Goal: Transaction & Acquisition: Purchase product/service

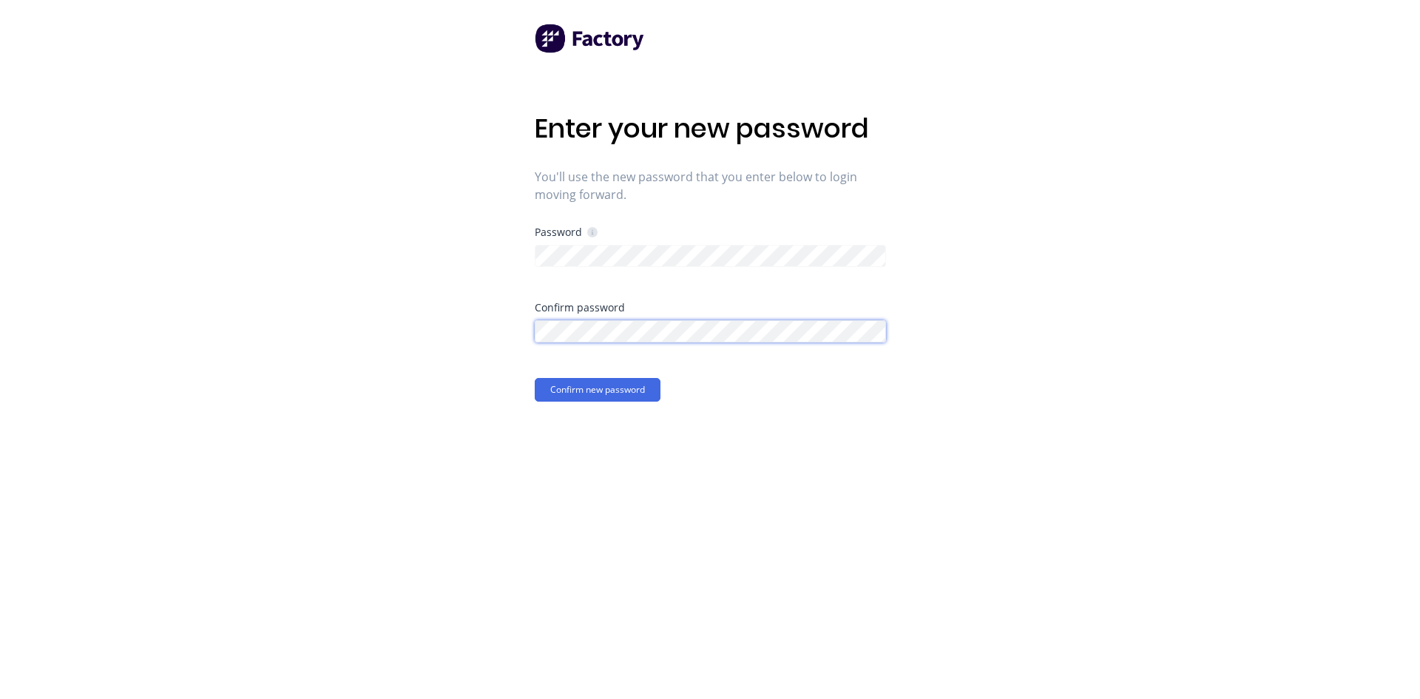
click at [535, 378] on button "Confirm new password" at bounding box center [598, 390] width 126 height 24
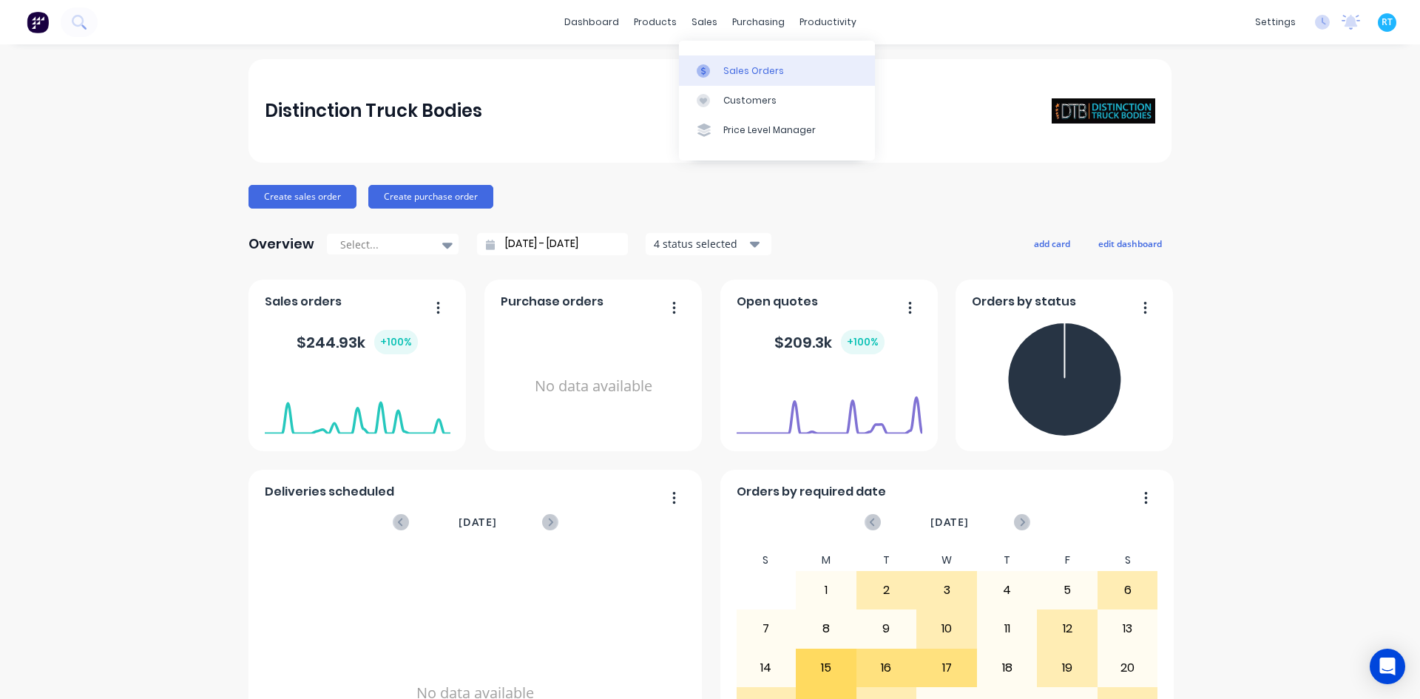
click at [716, 61] on link "Sales Orders" at bounding box center [777, 70] width 196 height 30
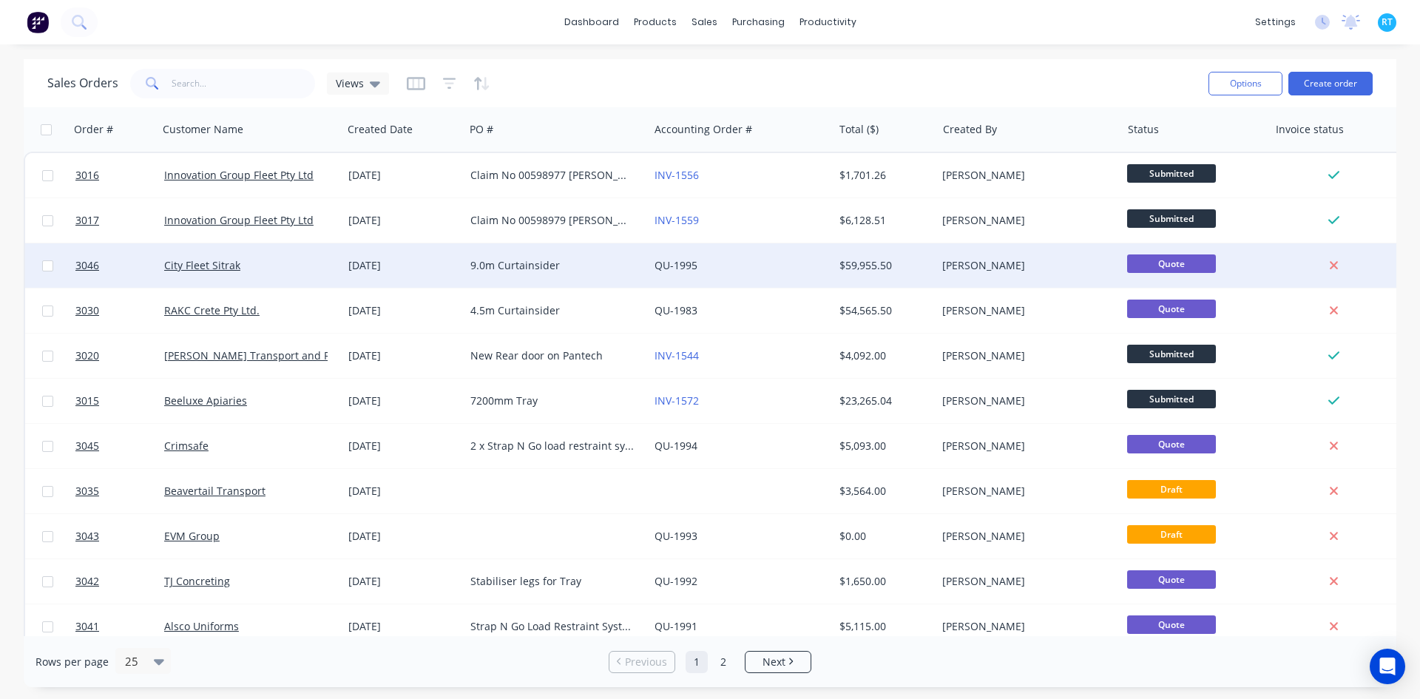
click at [433, 257] on div "[DATE]" at bounding box center [403, 265] width 122 height 44
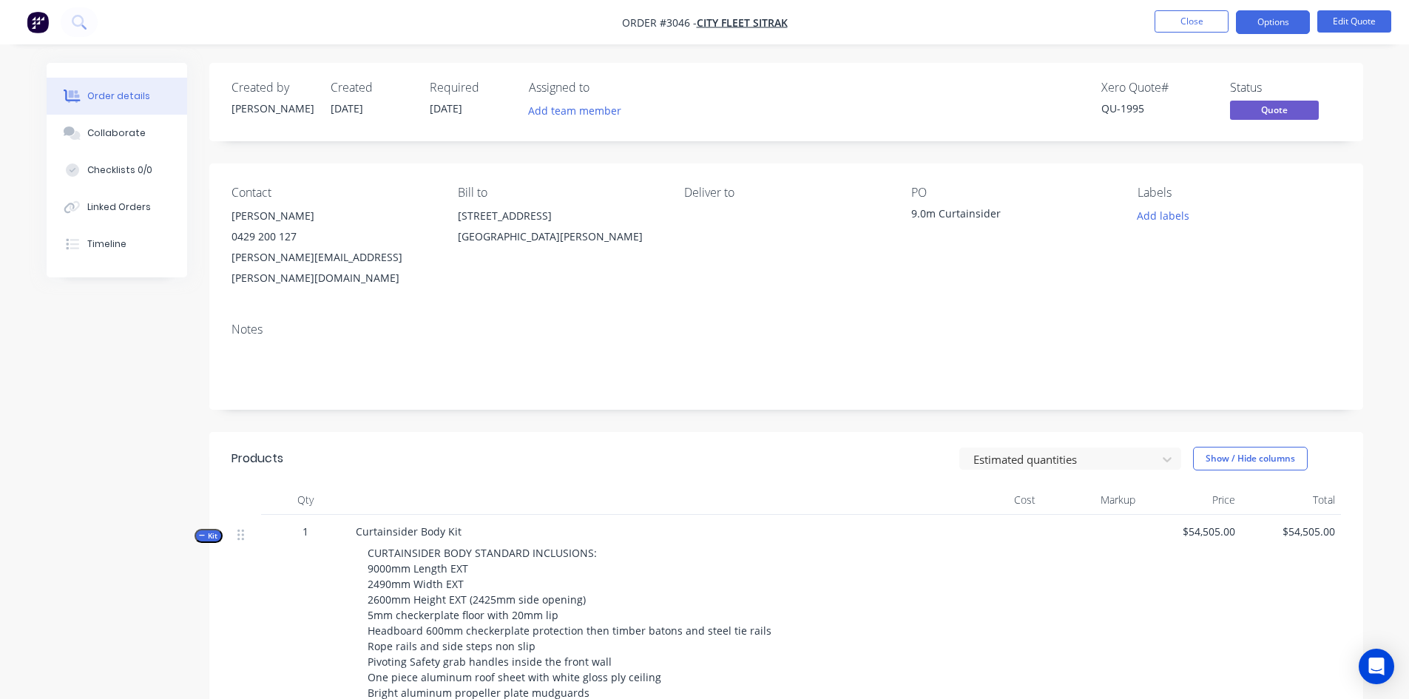
click at [155, 96] on button "Order details" at bounding box center [117, 96] width 140 height 37
click at [33, 17] on img "button" at bounding box center [38, 22] width 22 height 22
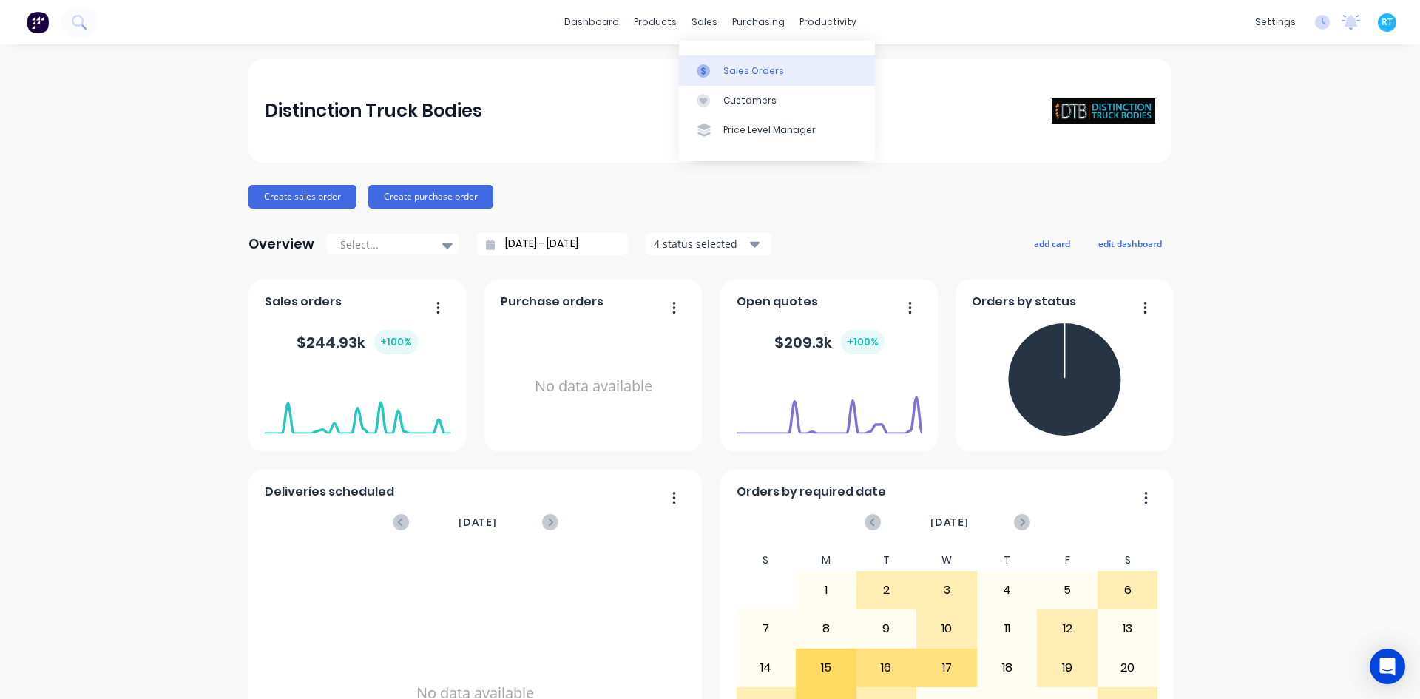
click at [720, 71] on link "Sales Orders" at bounding box center [777, 70] width 196 height 30
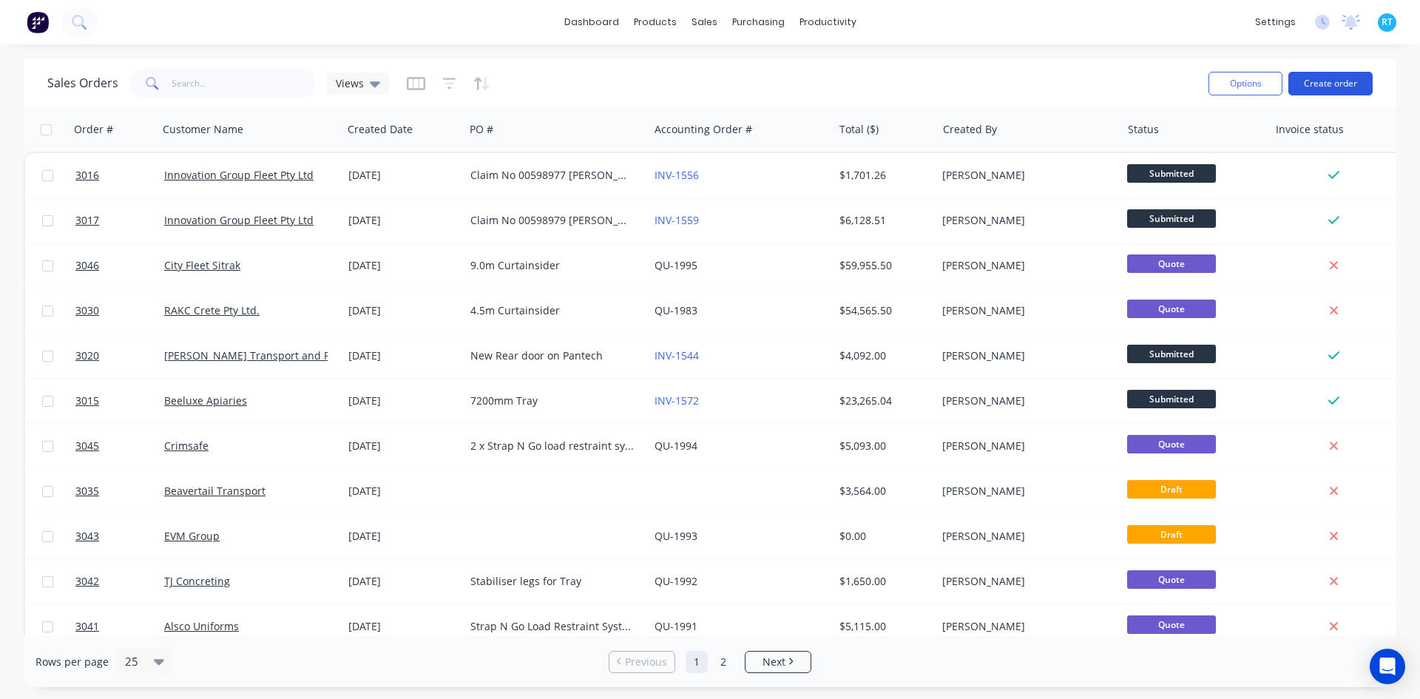
click at [1320, 74] on button "Create order" at bounding box center [1330, 84] width 84 height 24
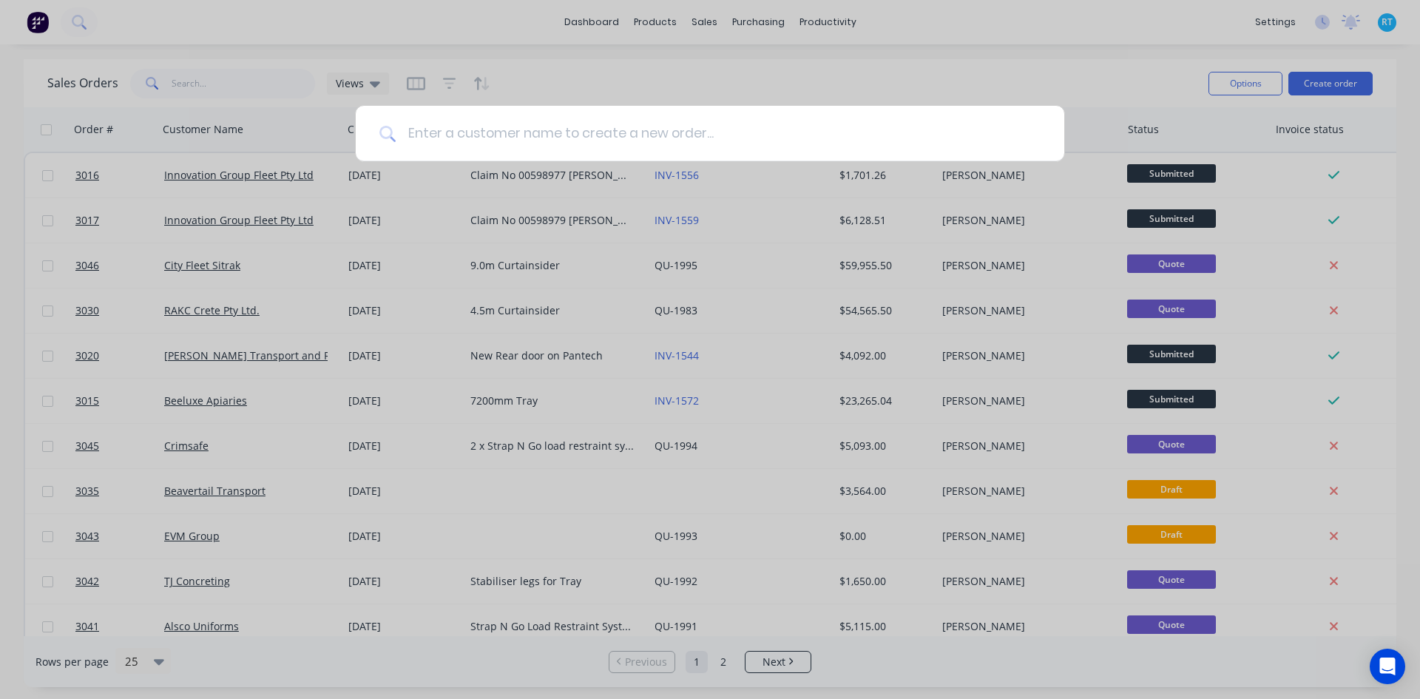
click at [571, 146] on input at bounding box center [718, 133] width 645 height 55
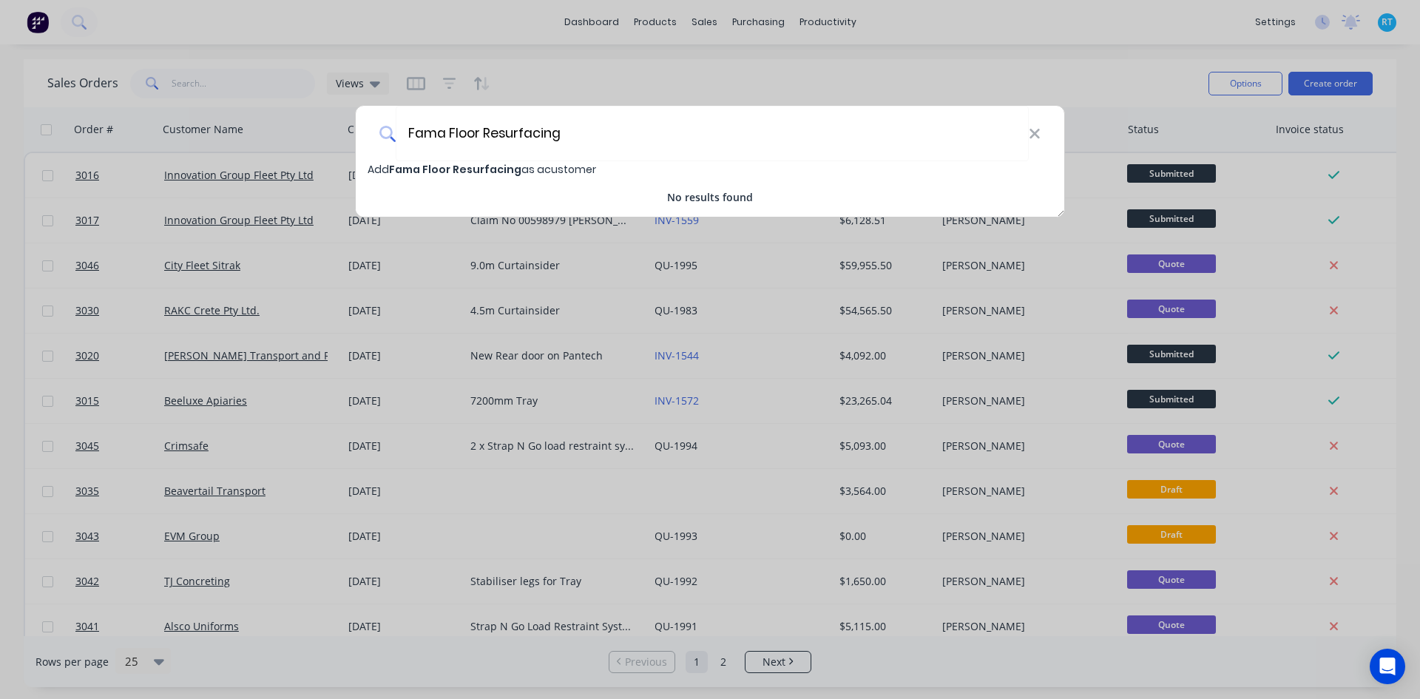
type input "Fama Floor Resurfacing"
click at [421, 170] on span "Fama Floor Resurfacing" at bounding box center [455, 169] width 132 height 15
select select "AU"
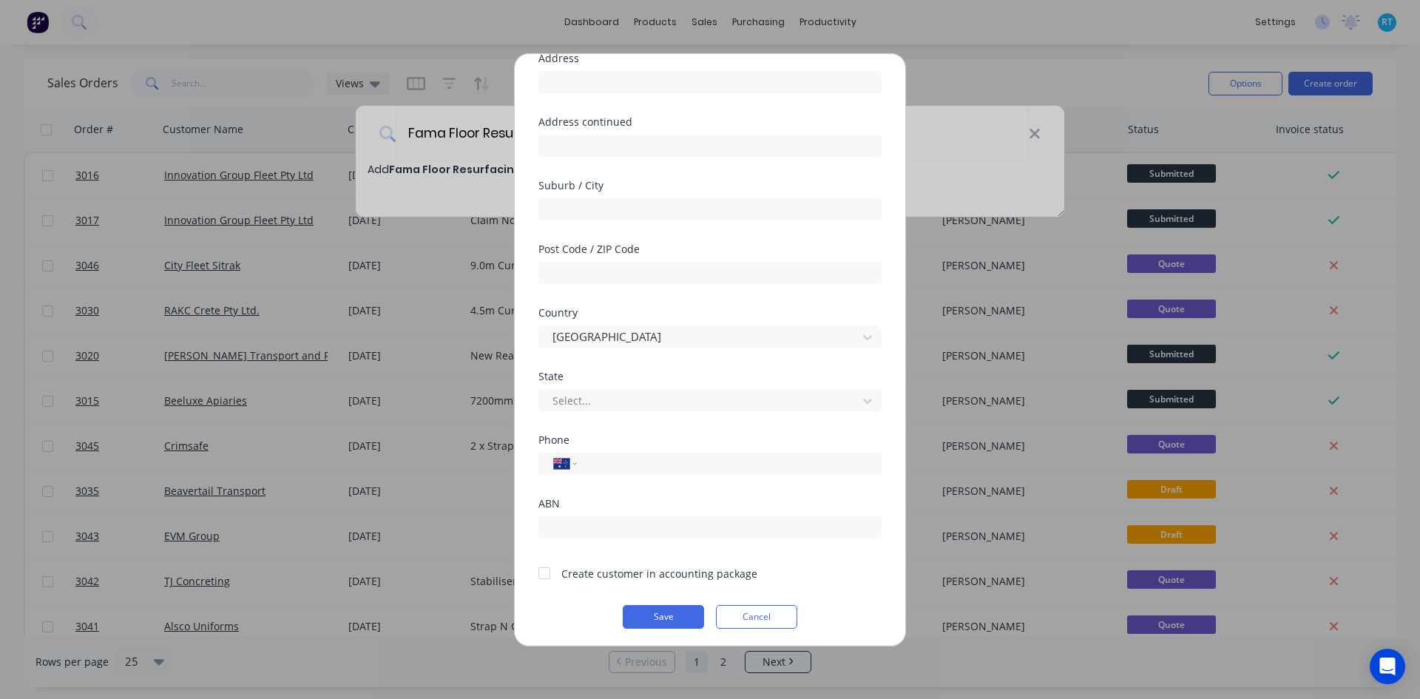
scroll to position [130, 0]
click at [575, 571] on div "Create customer in accounting package" at bounding box center [659, 570] width 196 height 16
click at [535, 569] on div at bounding box center [544, 570] width 30 height 30
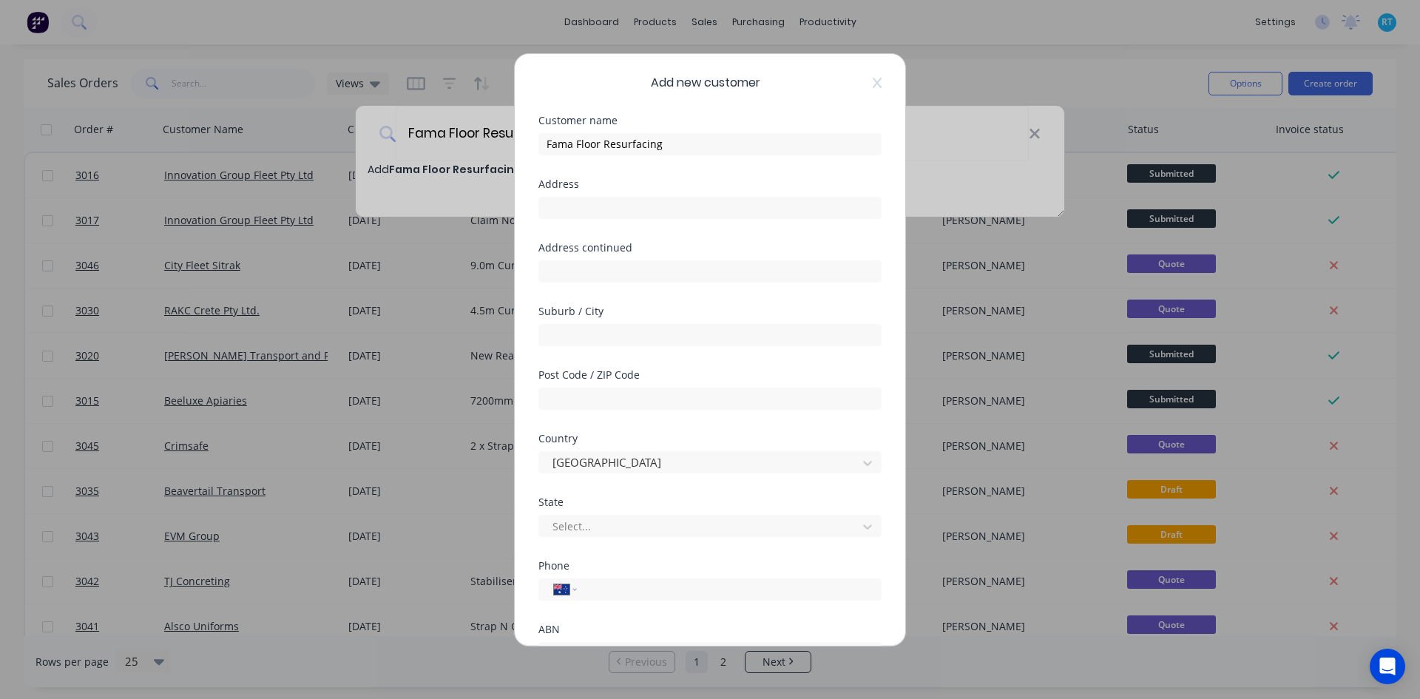
scroll to position [0, 0]
click at [618, 206] on input "text" at bounding box center [709, 208] width 343 height 22
click at [574, 149] on input "Fama Floor Resurfacing" at bounding box center [709, 145] width 343 height 22
type input "FAMA Floor Resurfacing"
click at [641, 281] on input "text" at bounding box center [709, 272] width 343 height 22
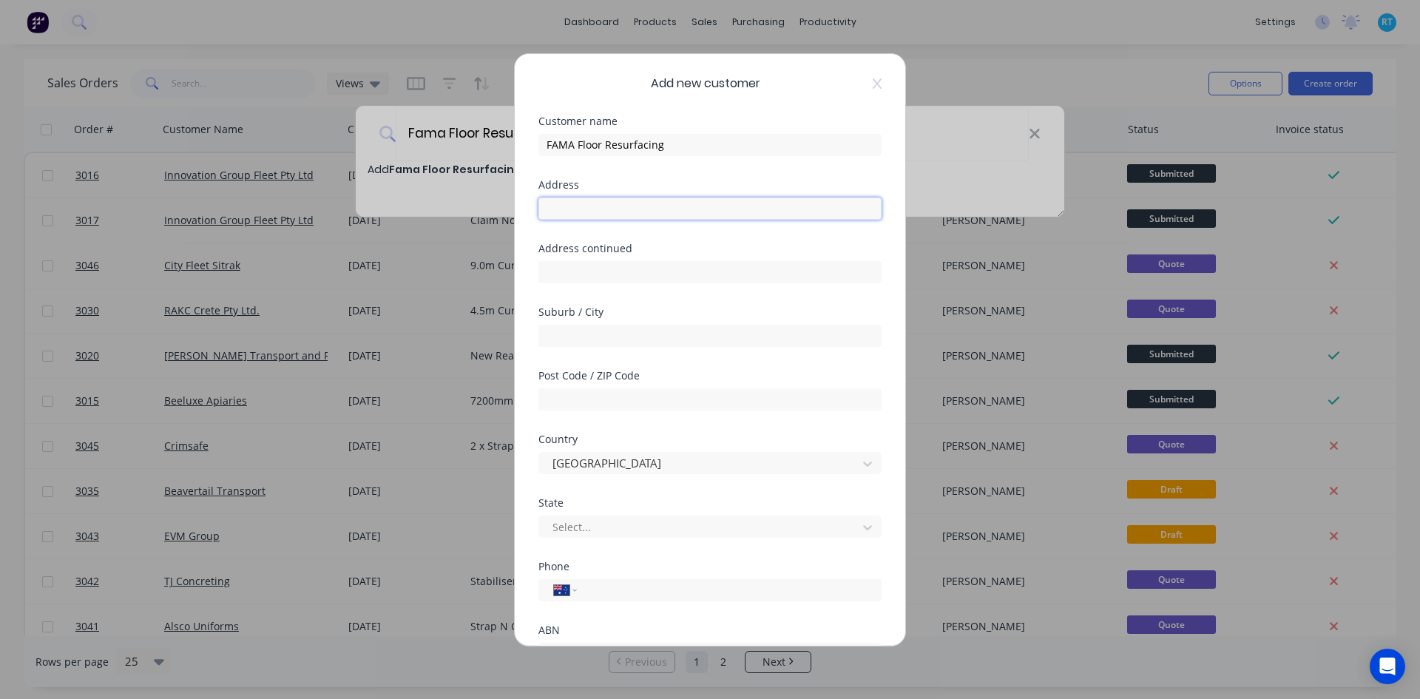
click at [637, 218] on input "text" at bounding box center [709, 208] width 343 height 22
click at [644, 213] on input "text" at bounding box center [709, 208] width 343 height 22
click at [555, 338] on input "text" at bounding box center [709, 336] width 343 height 22
click at [606, 216] on input "text" at bounding box center [709, 208] width 343 height 22
click at [610, 436] on div "Country" at bounding box center [709, 439] width 343 height 10
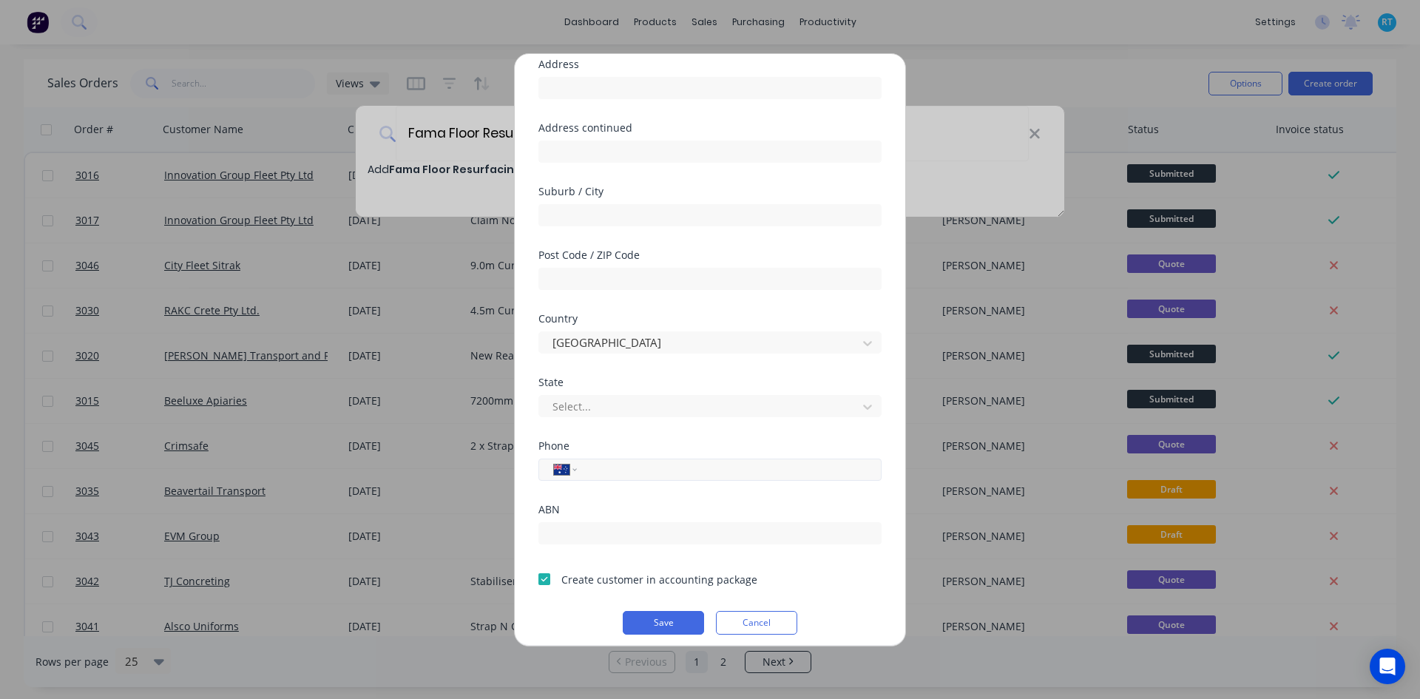
scroll to position [130, 0]
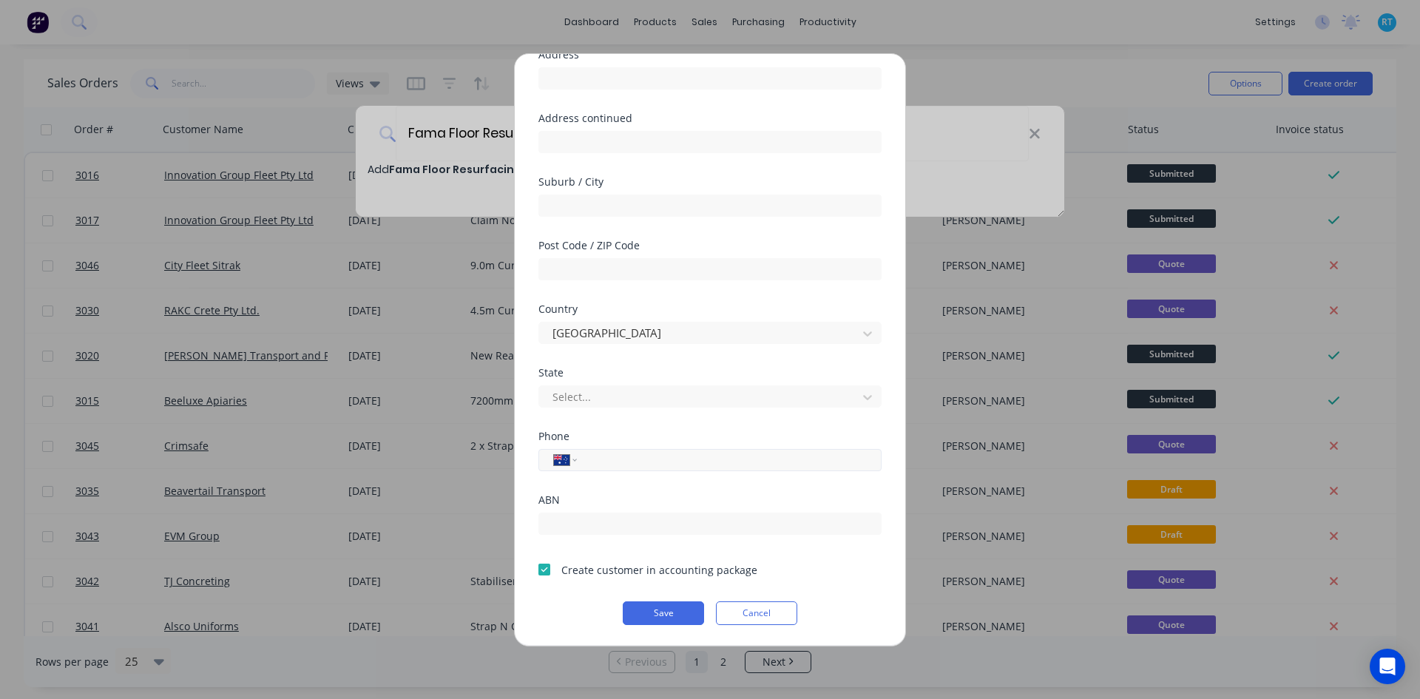
click at [617, 458] on input "tel" at bounding box center [726, 459] width 279 height 17
click at [655, 466] on input "tel" at bounding box center [726, 459] width 279 height 17
type input "0410 391 044"
click at [681, 489] on div "Phone International [GEOGRAPHIC_DATA] [GEOGRAPHIC_DATA] [GEOGRAPHIC_DATA] [GEOG…" at bounding box center [709, 463] width 343 height 64
click at [638, 520] on input "text" at bounding box center [709, 523] width 343 height 22
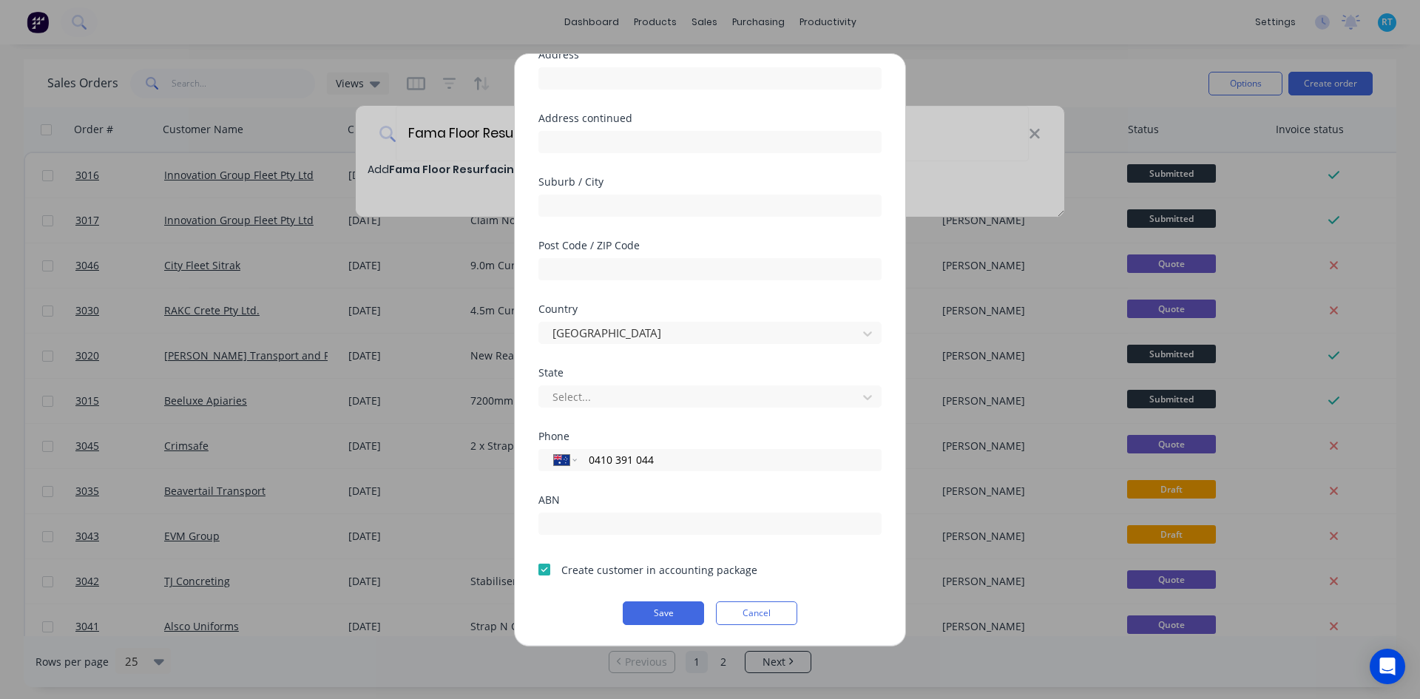
click at [657, 495] on div "ABN" at bounding box center [709, 500] width 343 height 10
click at [585, 289] on div "Post Code / ZIP Code" at bounding box center [709, 272] width 343 height 64
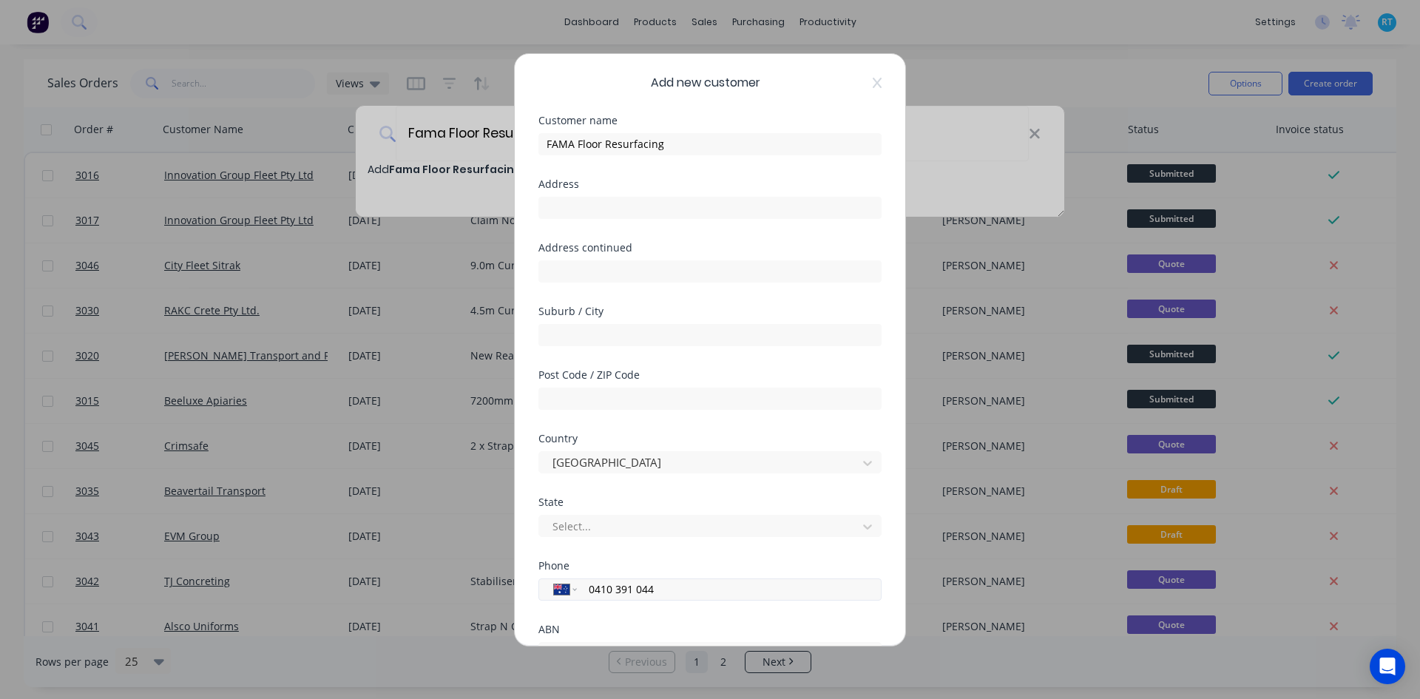
scroll to position [0, 0]
click at [626, 211] on input "text" at bounding box center [709, 208] width 343 height 22
click at [574, 219] on input "text" at bounding box center [709, 208] width 343 height 22
click at [561, 228] on div "Address" at bounding box center [709, 212] width 343 height 64
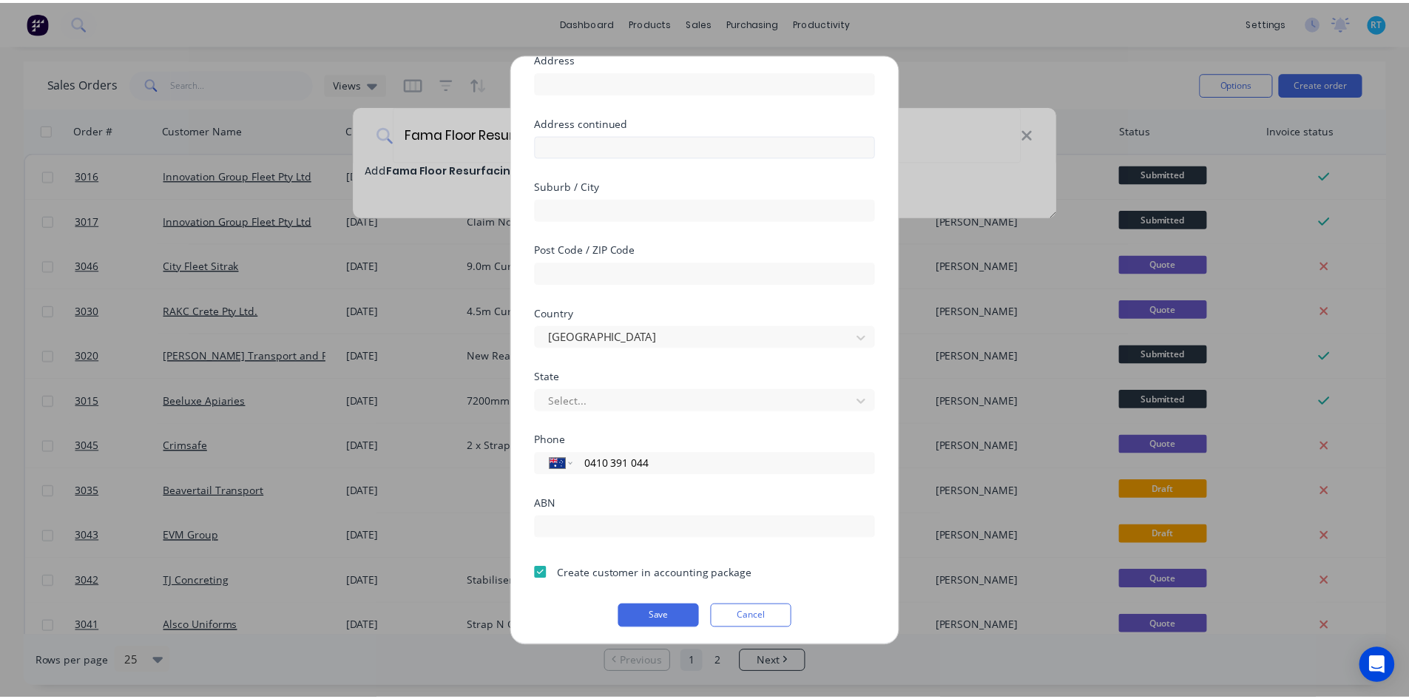
scroll to position [130, 0]
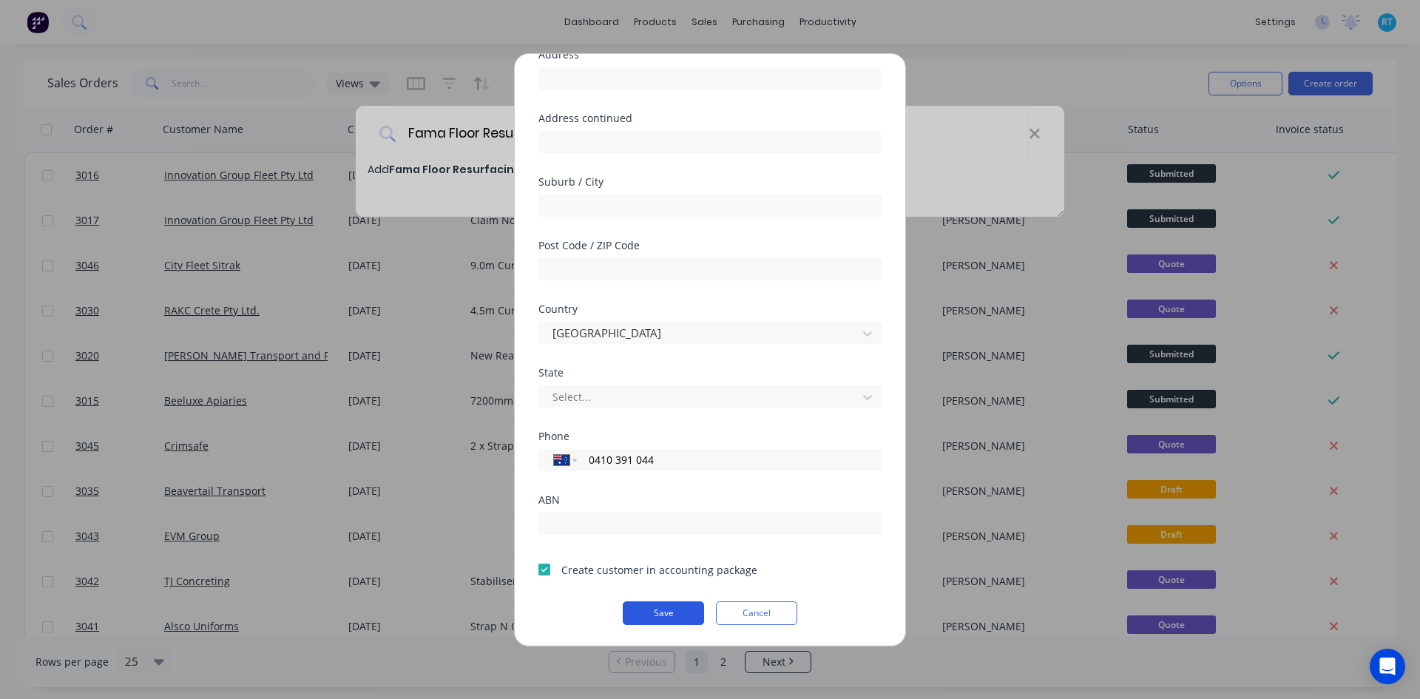
click at [668, 615] on button "Save" at bounding box center [663, 613] width 81 height 24
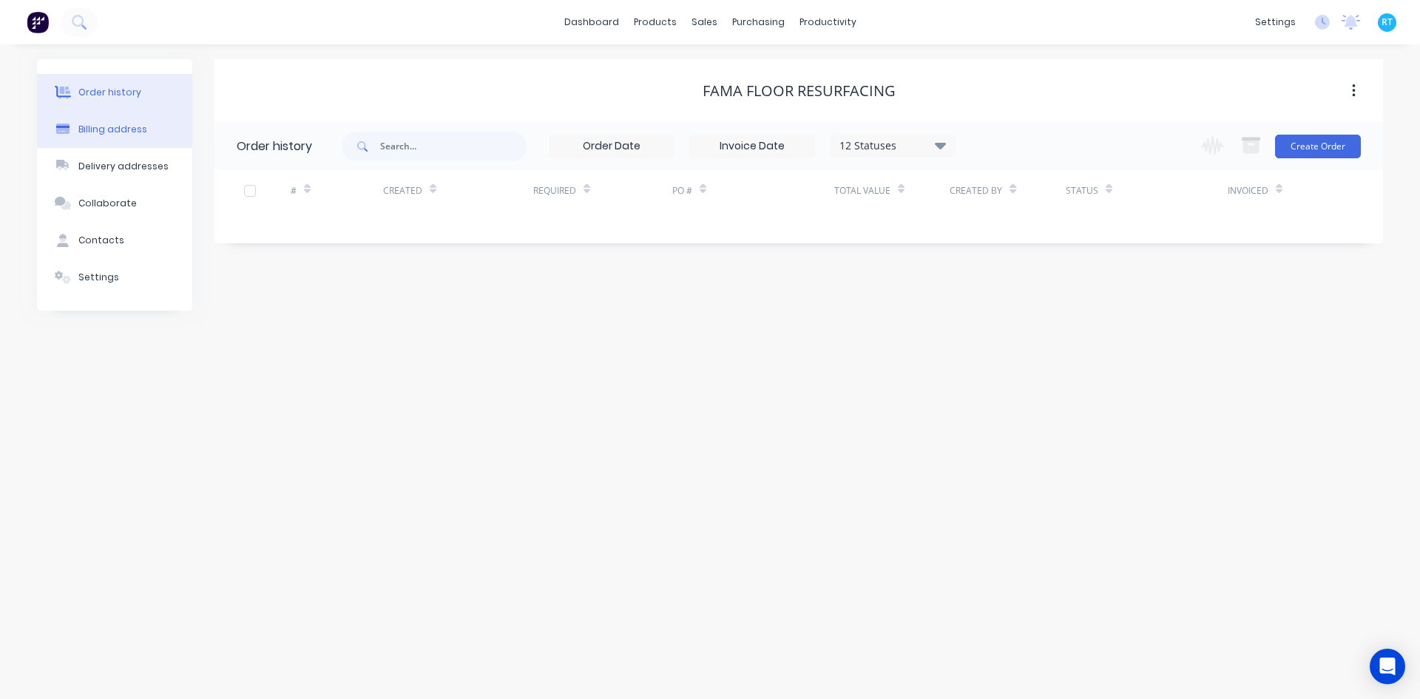
click at [122, 146] on button "Billing address" at bounding box center [114, 129] width 155 height 37
select select "AU"
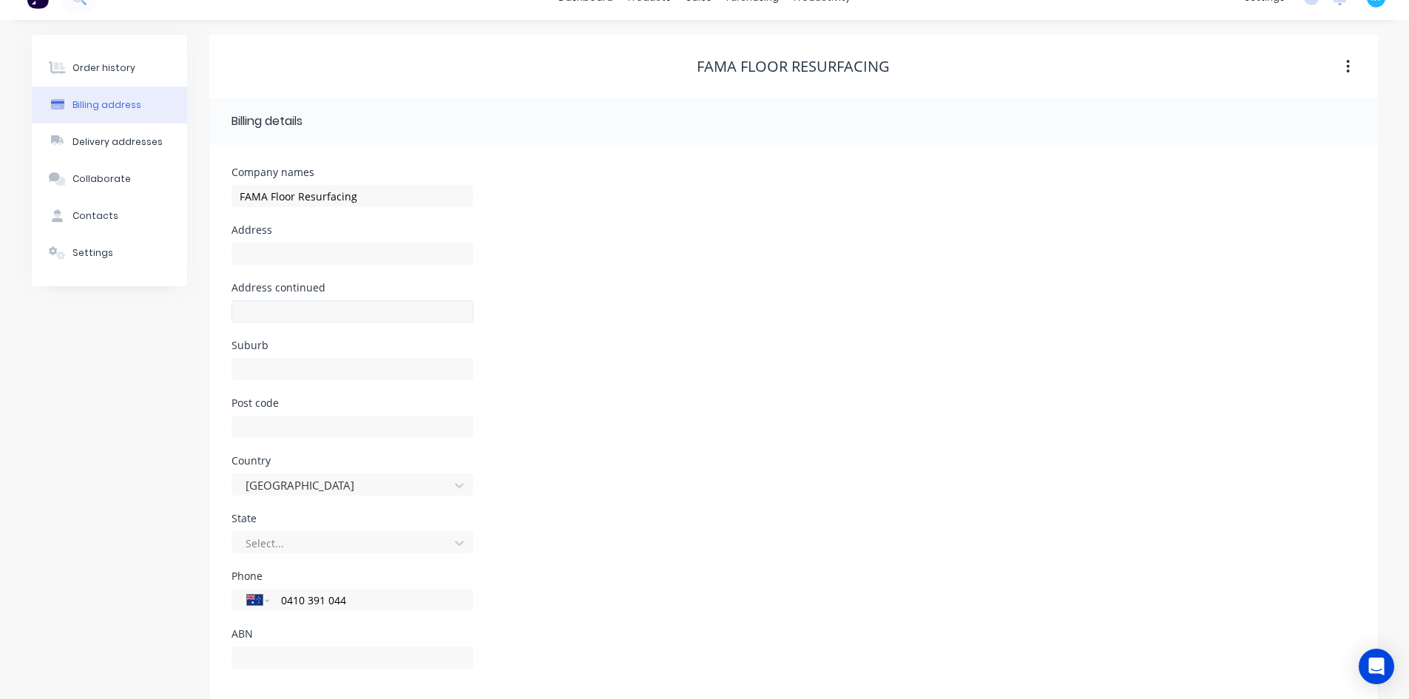
scroll to position [41, 0]
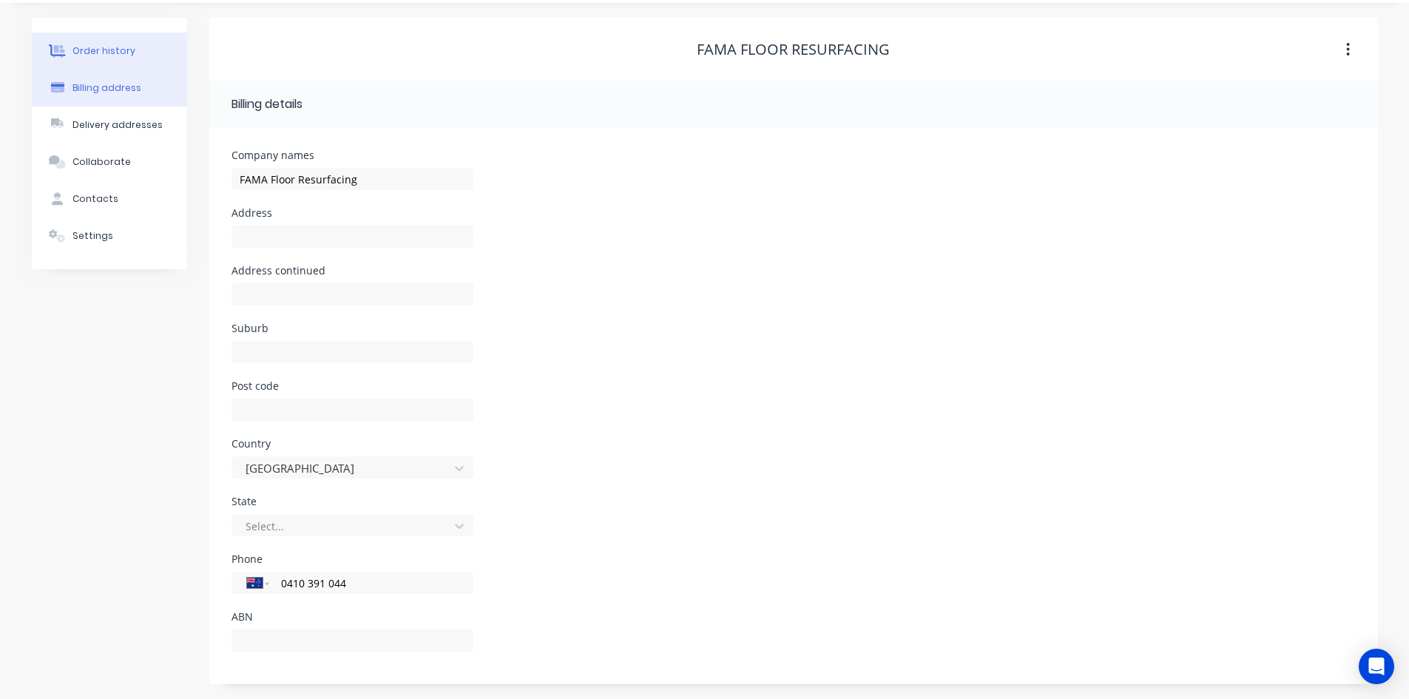
click at [123, 62] on button "Order history" at bounding box center [109, 51] width 155 height 37
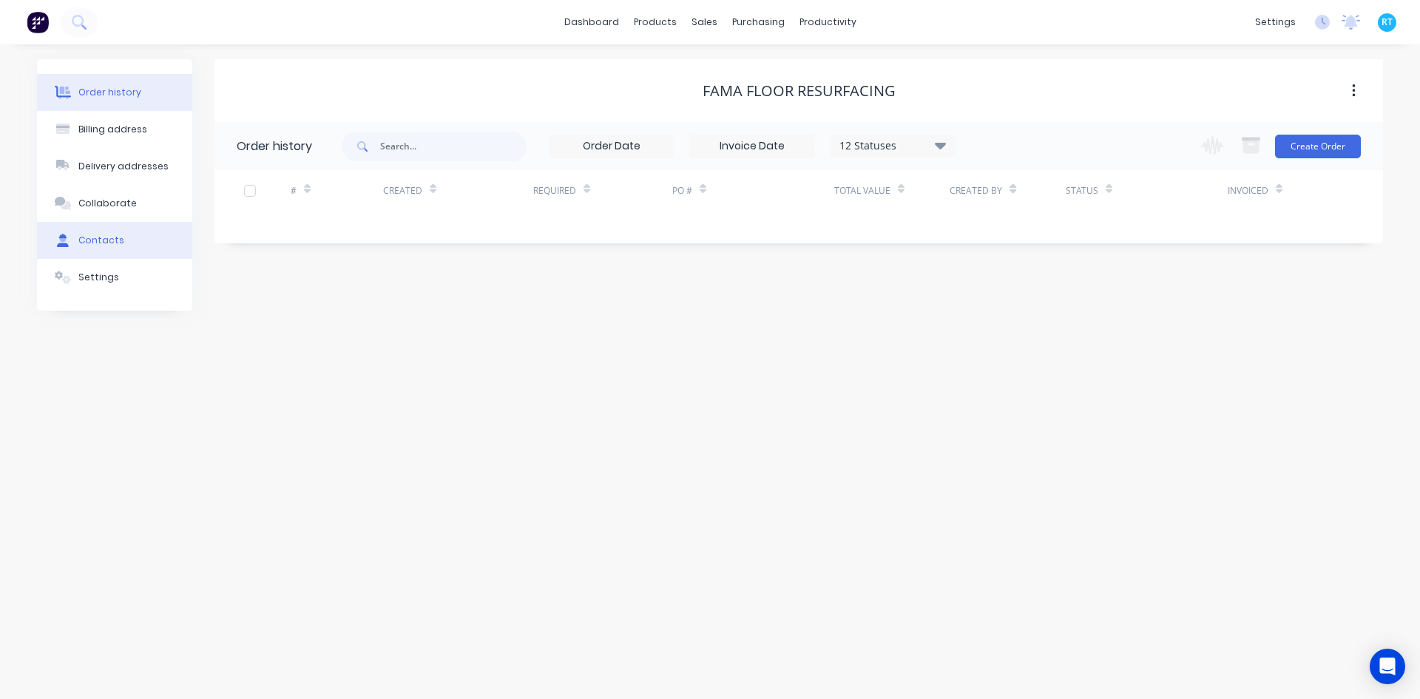
click at [75, 231] on button "Contacts" at bounding box center [114, 240] width 155 height 37
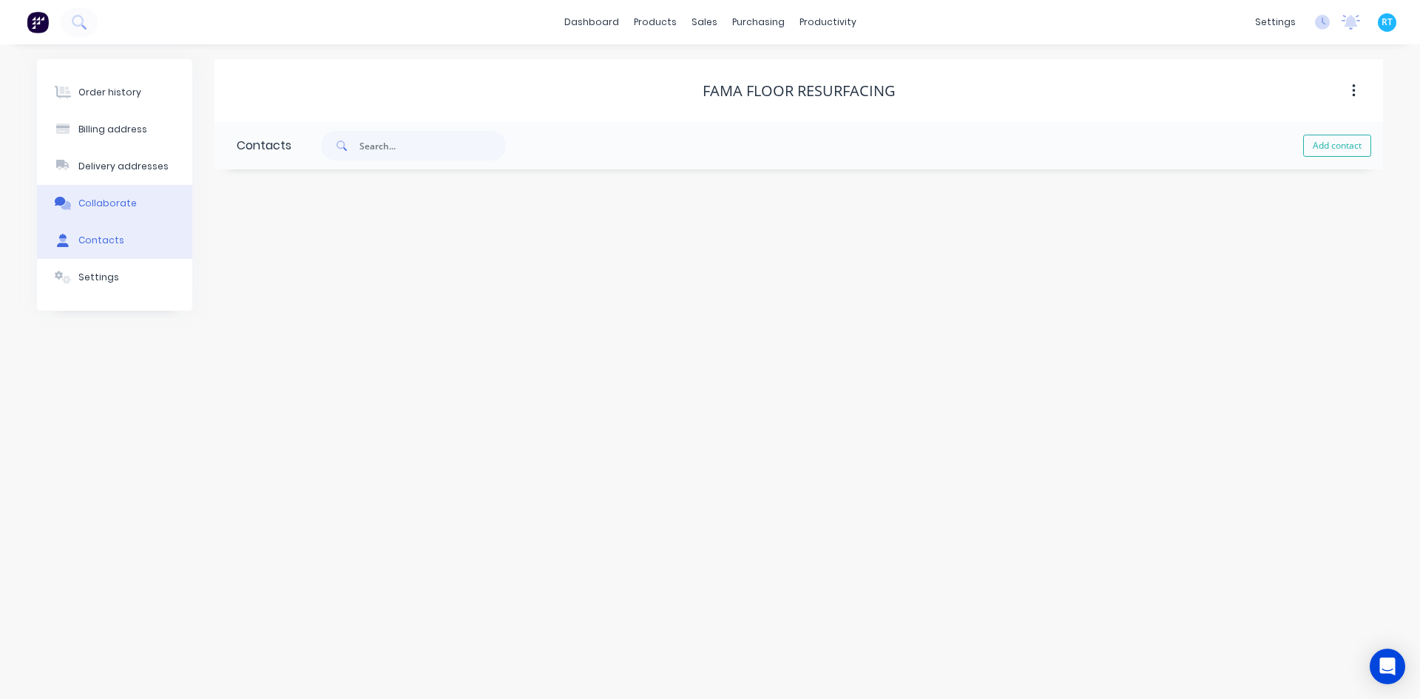
click at [174, 191] on button "Collaborate" at bounding box center [114, 203] width 155 height 37
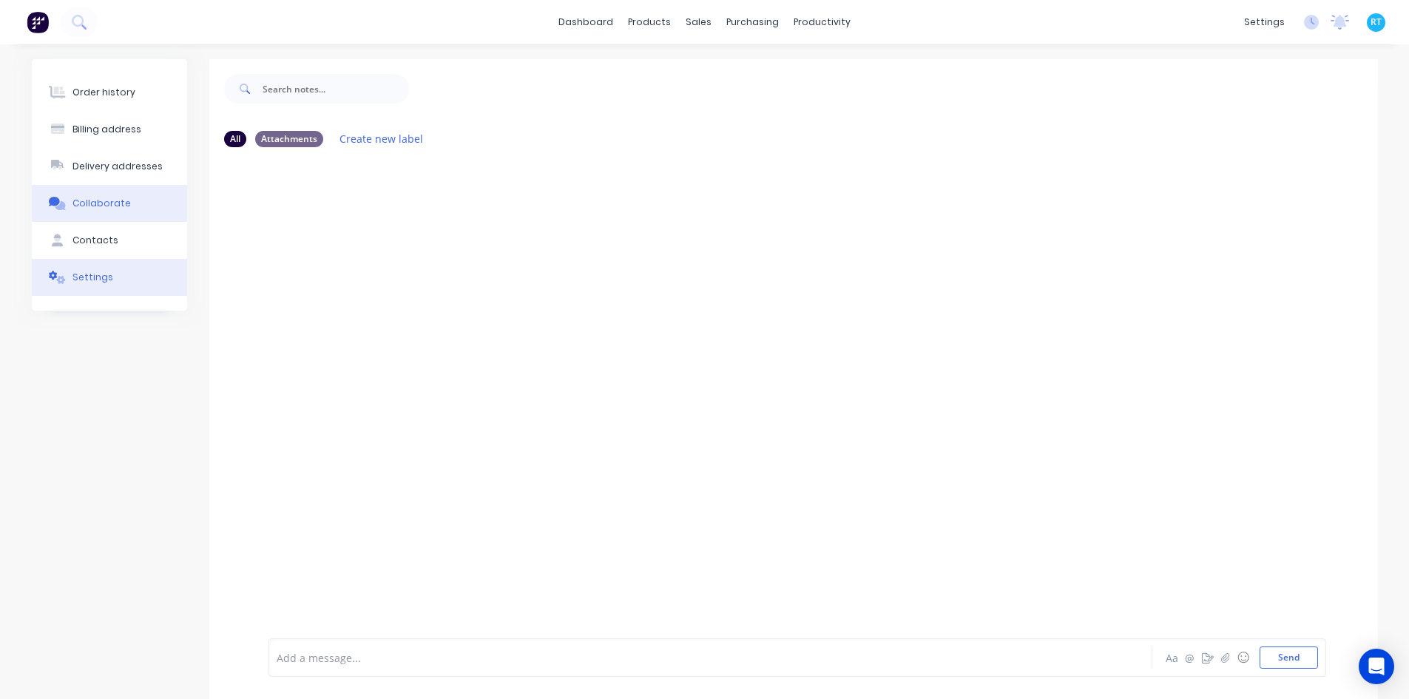
click at [113, 271] on button "Settings" at bounding box center [109, 277] width 155 height 37
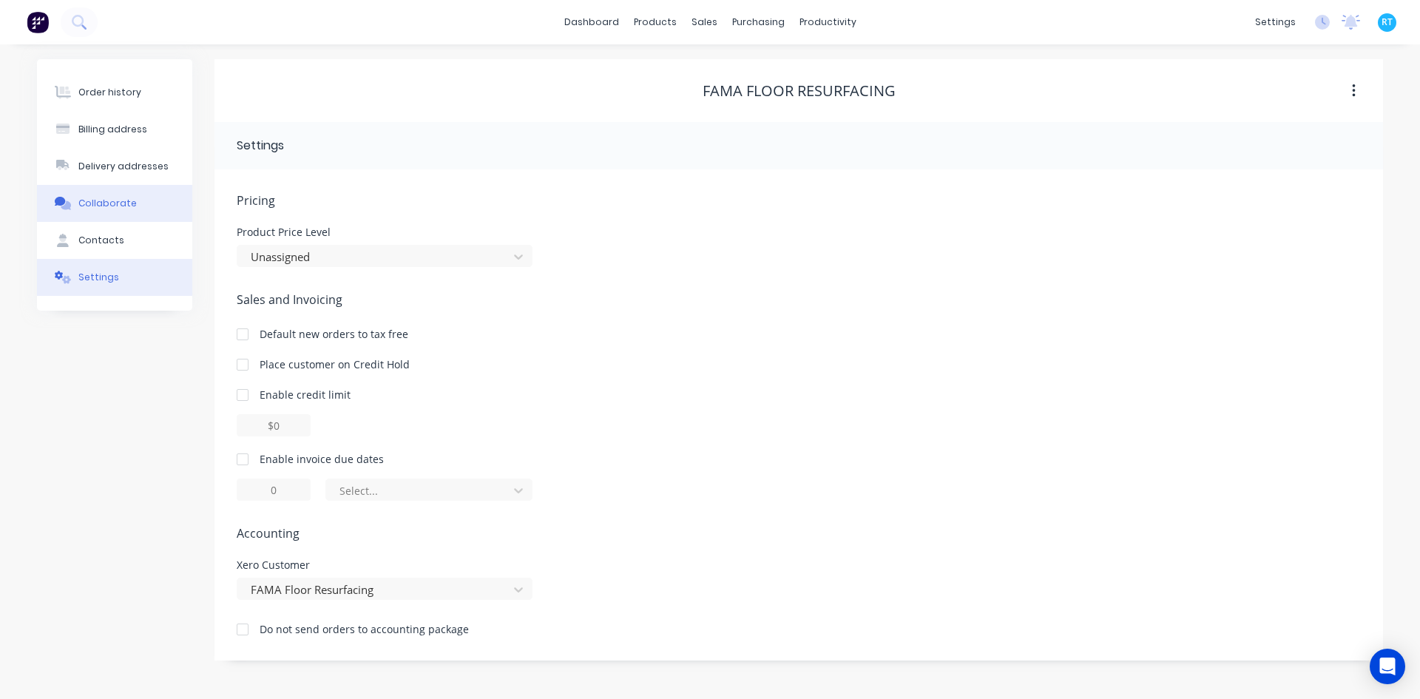
click at [165, 197] on button "Collaborate" at bounding box center [114, 203] width 155 height 37
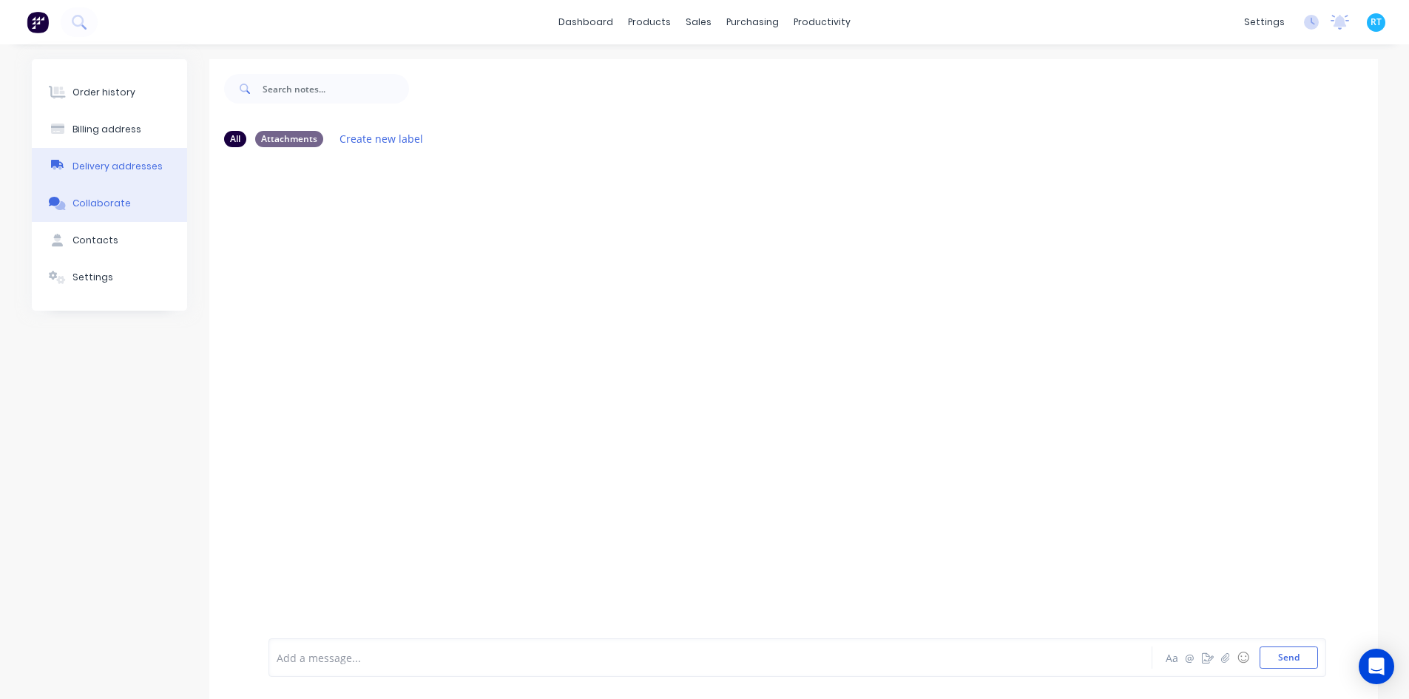
click at [149, 153] on button "Delivery addresses" at bounding box center [109, 166] width 155 height 37
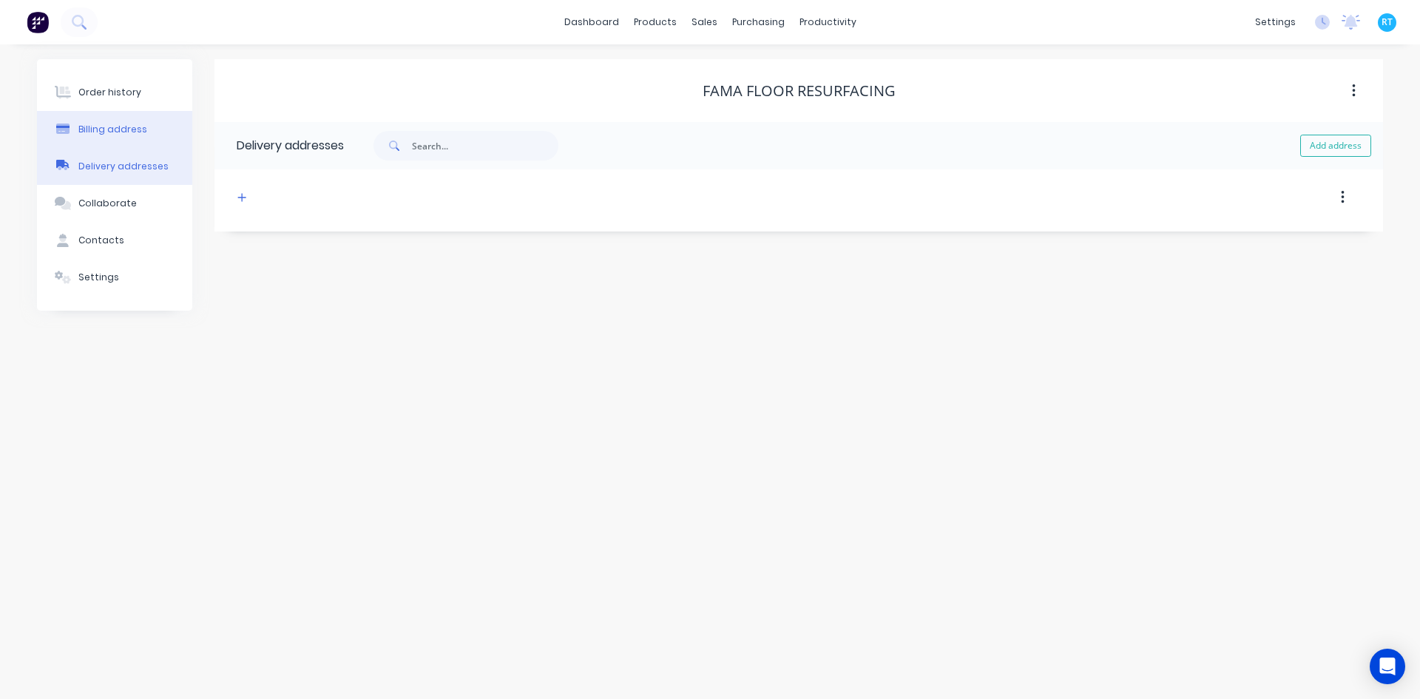
click at [105, 124] on div "Billing address" at bounding box center [112, 129] width 69 height 13
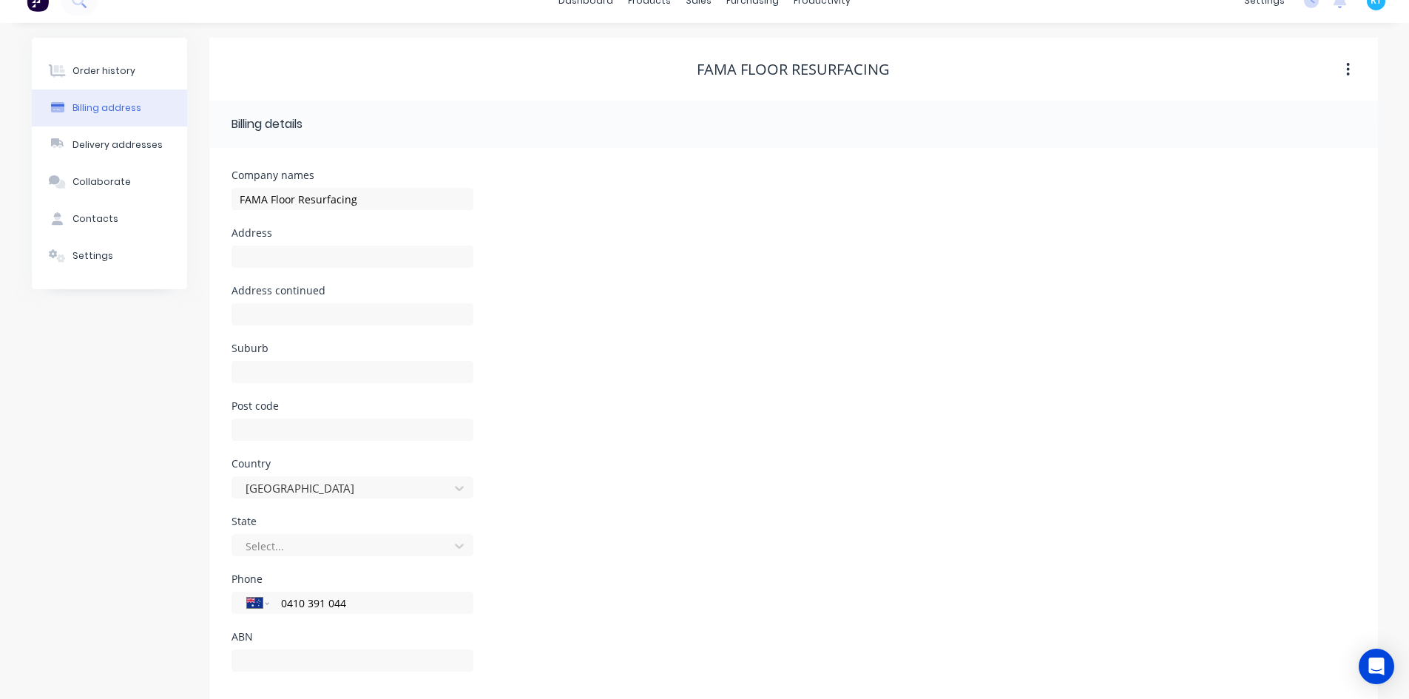
scroll to position [41, 0]
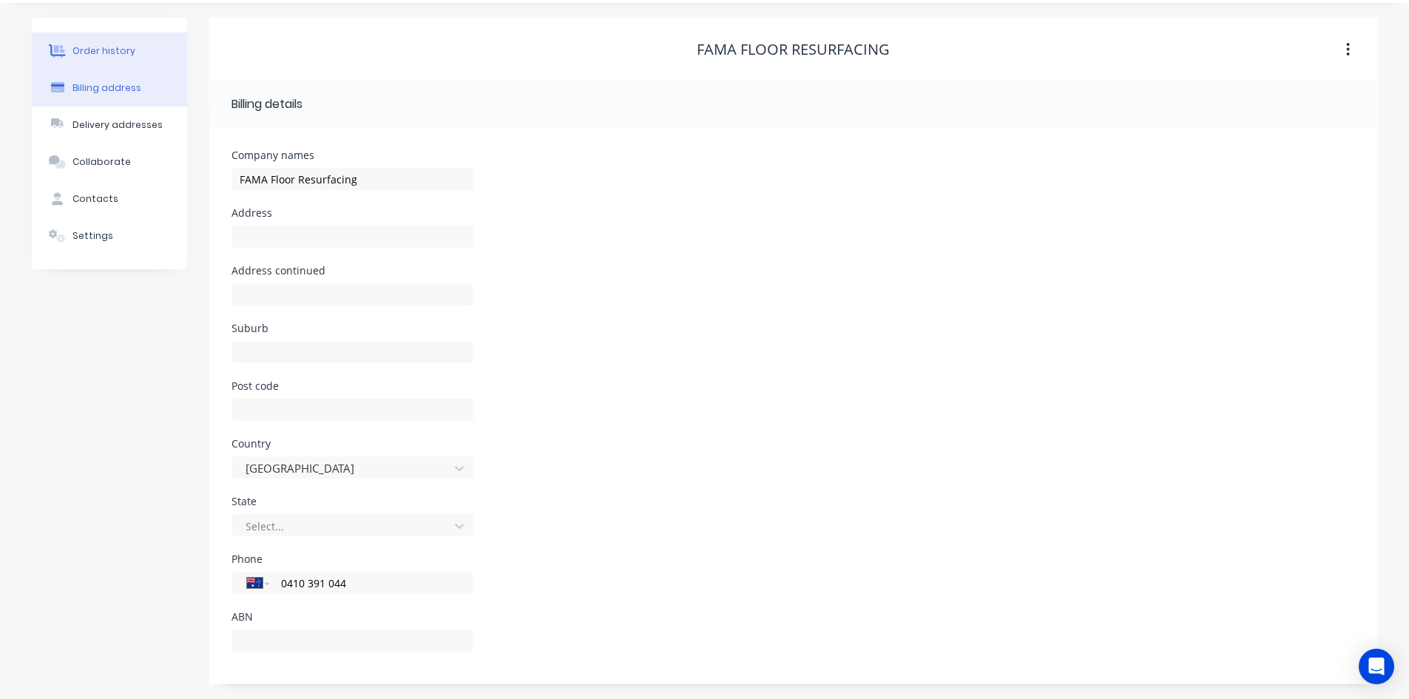
click at [78, 54] on div "Order history" at bounding box center [103, 50] width 63 height 13
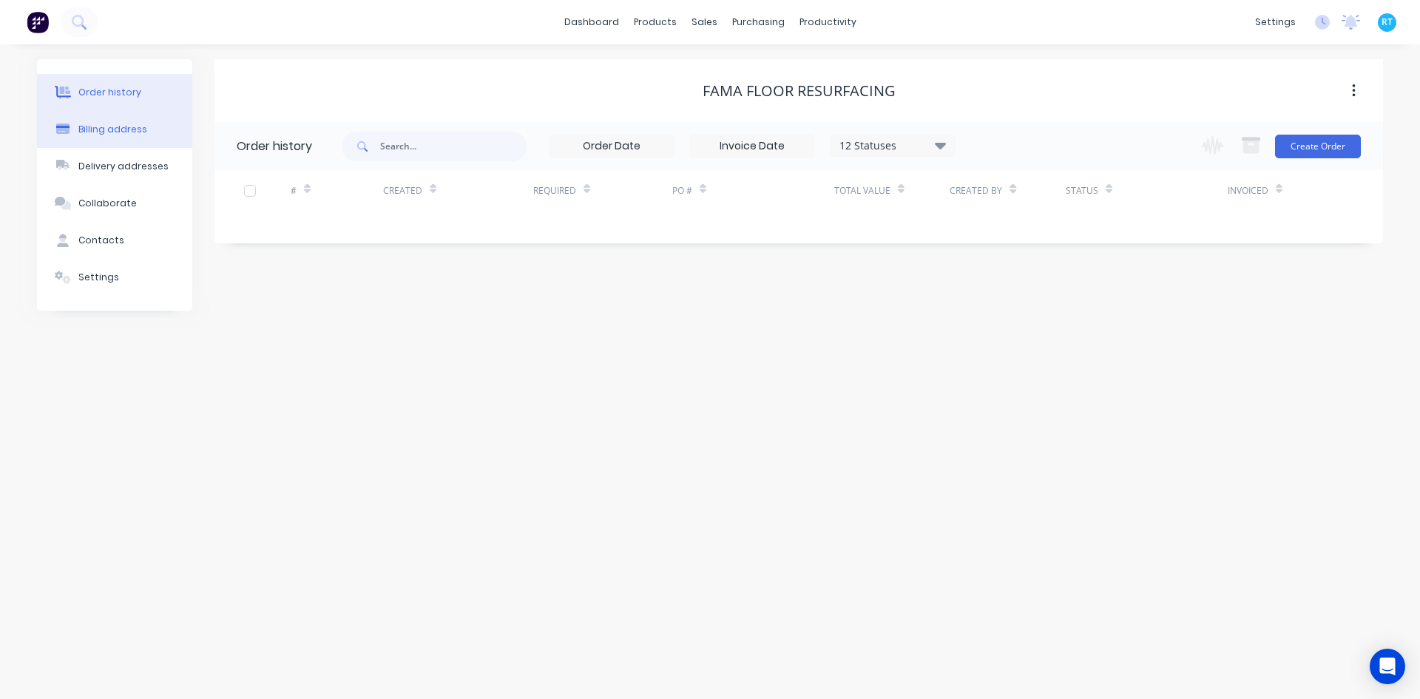
click at [101, 133] on div "Billing address" at bounding box center [112, 129] width 69 height 13
select select "AU"
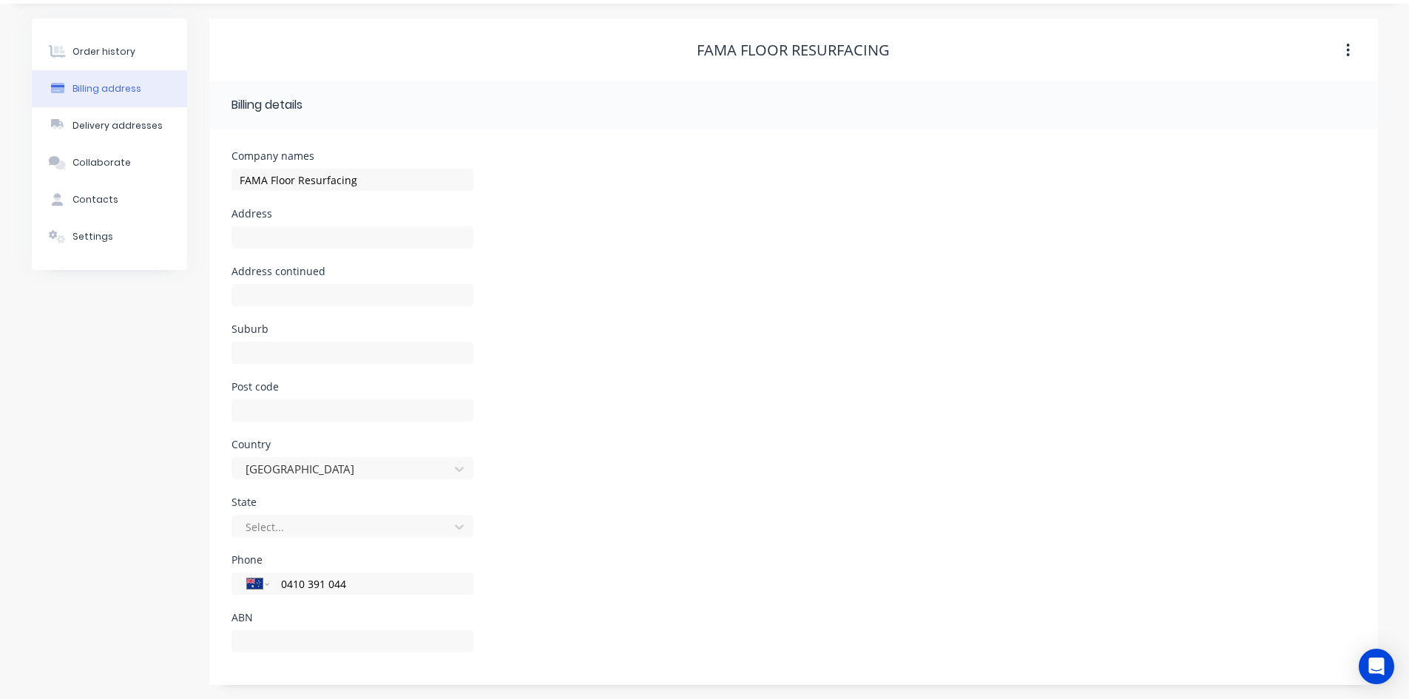
scroll to position [41, 0]
click at [1363, 45] on button "button" at bounding box center [1347, 49] width 35 height 27
click at [1196, 121] on header "Billing details" at bounding box center [793, 104] width 1168 height 47
click at [88, 58] on button "Order history" at bounding box center [109, 51] width 155 height 37
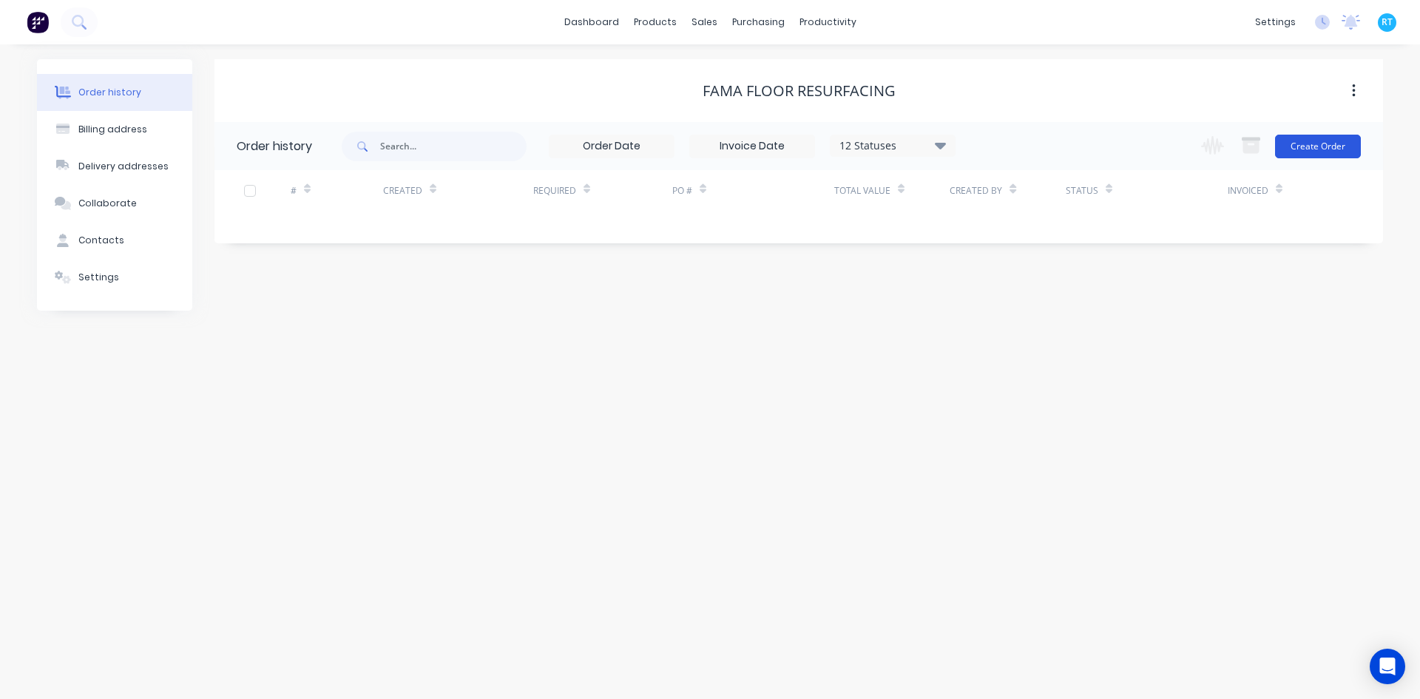
click at [1316, 150] on button "Create Order" at bounding box center [1318, 147] width 86 height 24
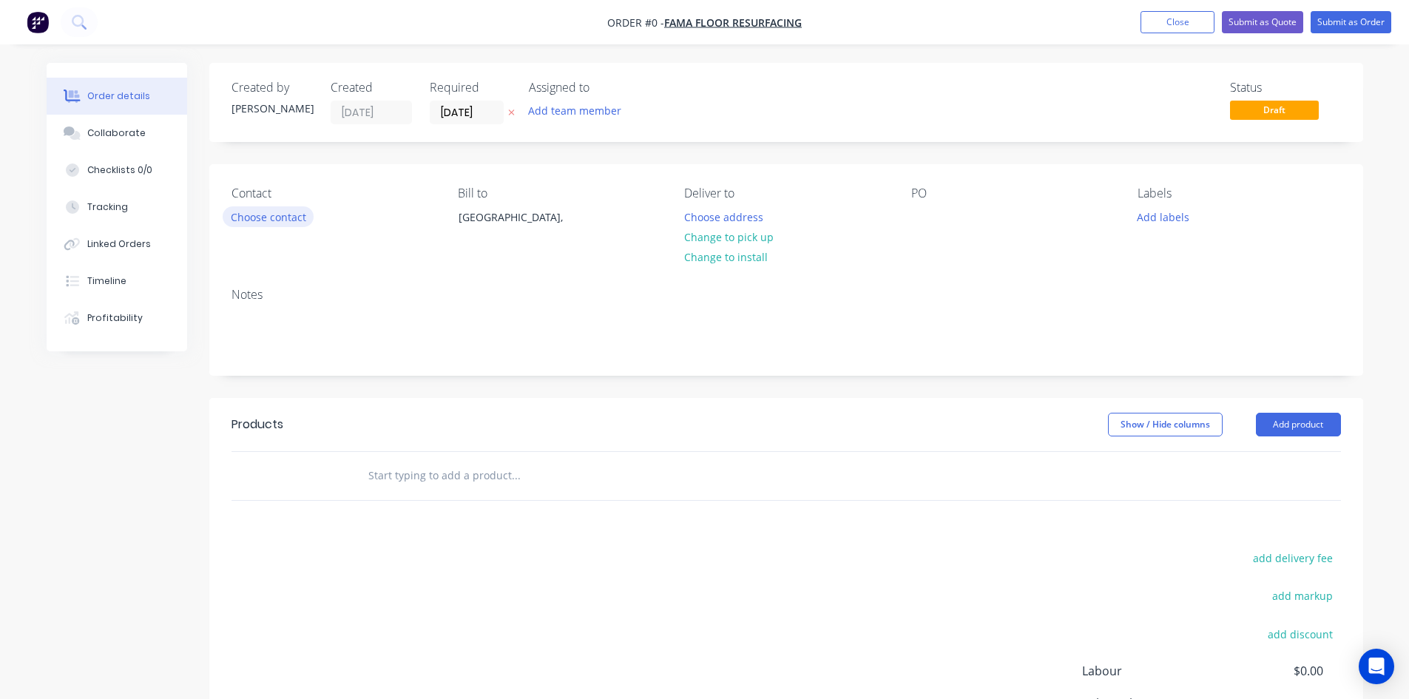
click at [297, 224] on button "Choose contact" at bounding box center [268, 216] width 91 height 20
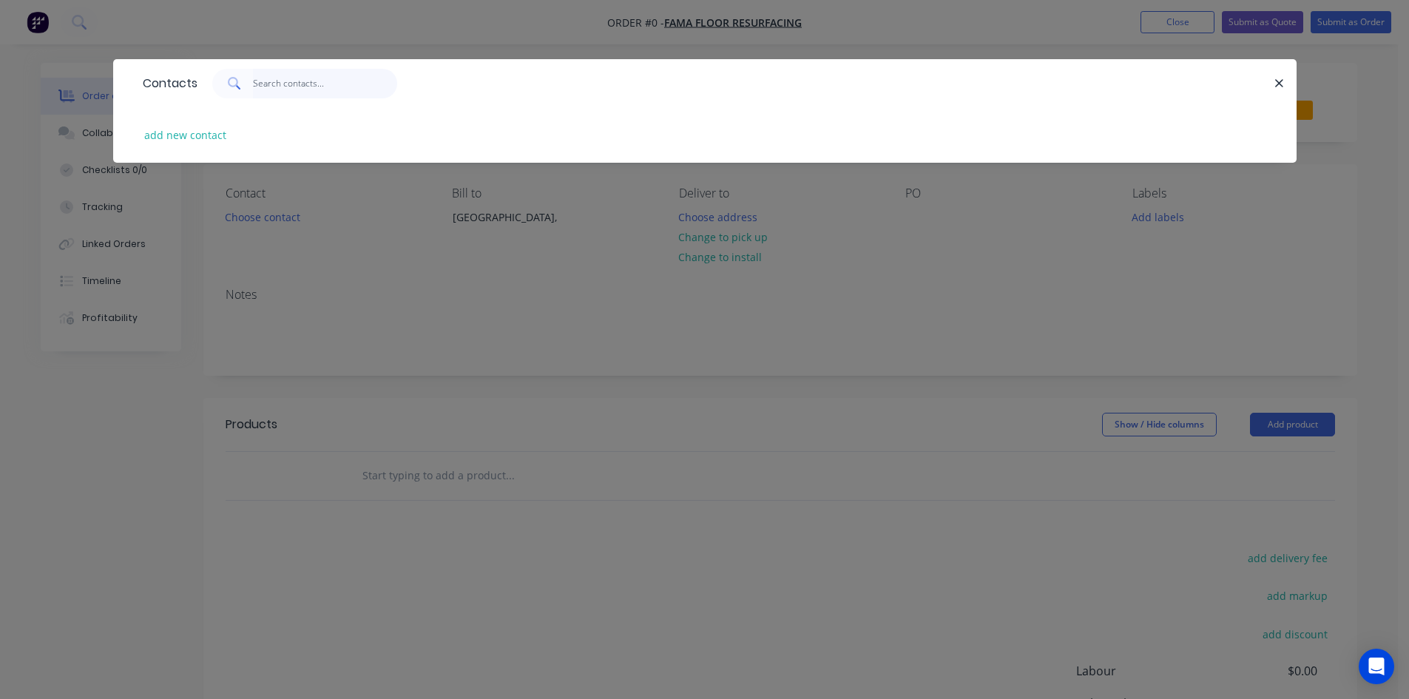
click at [345, 81] on input "text" at bounding box center [325, 84] width 144 height 30
drag, startPoint x: 345, startPoint y: 81, endPoint x: 206, endPoint y: 76, distance: 138.3
click at [206, 76] on div "fama" at bounding box center [297, 84] width 200 height 30
type input "fama"
click at [172, 137] on button "add new contact" at bounding box center [186, 135] width 98 height 20
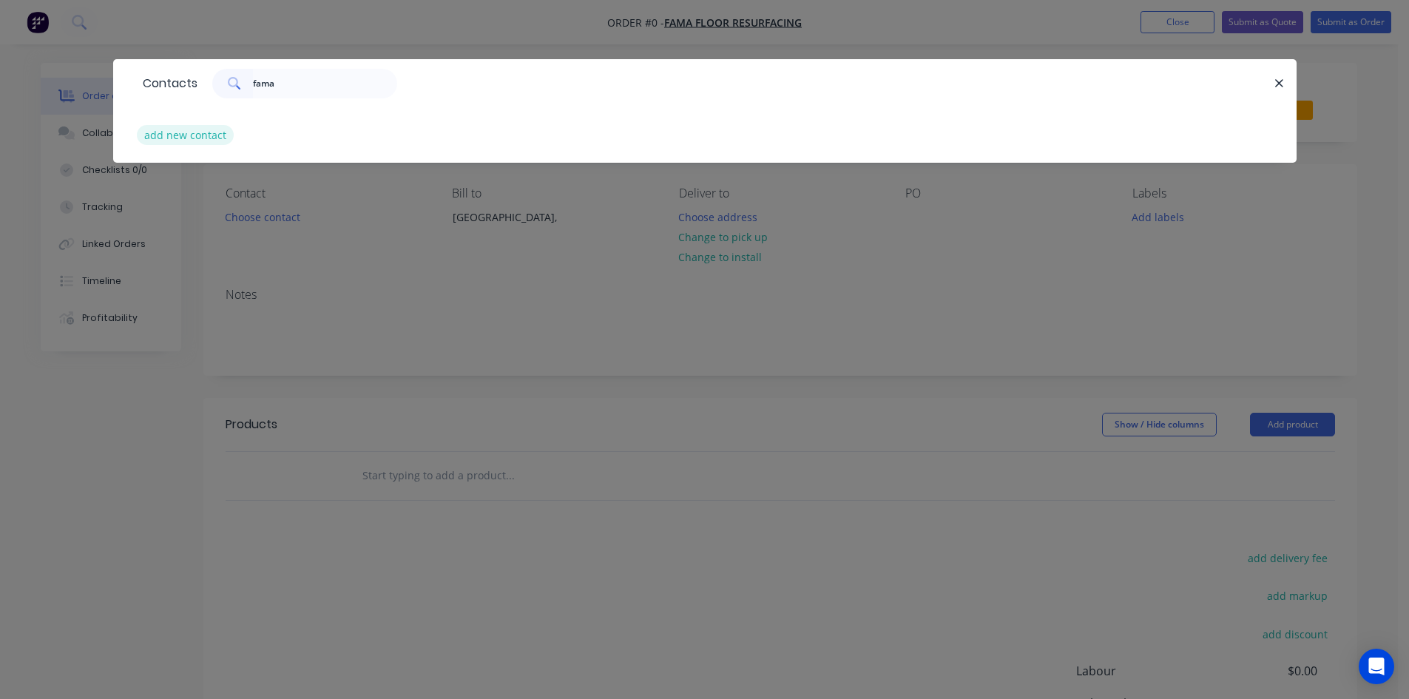
select select "AU"
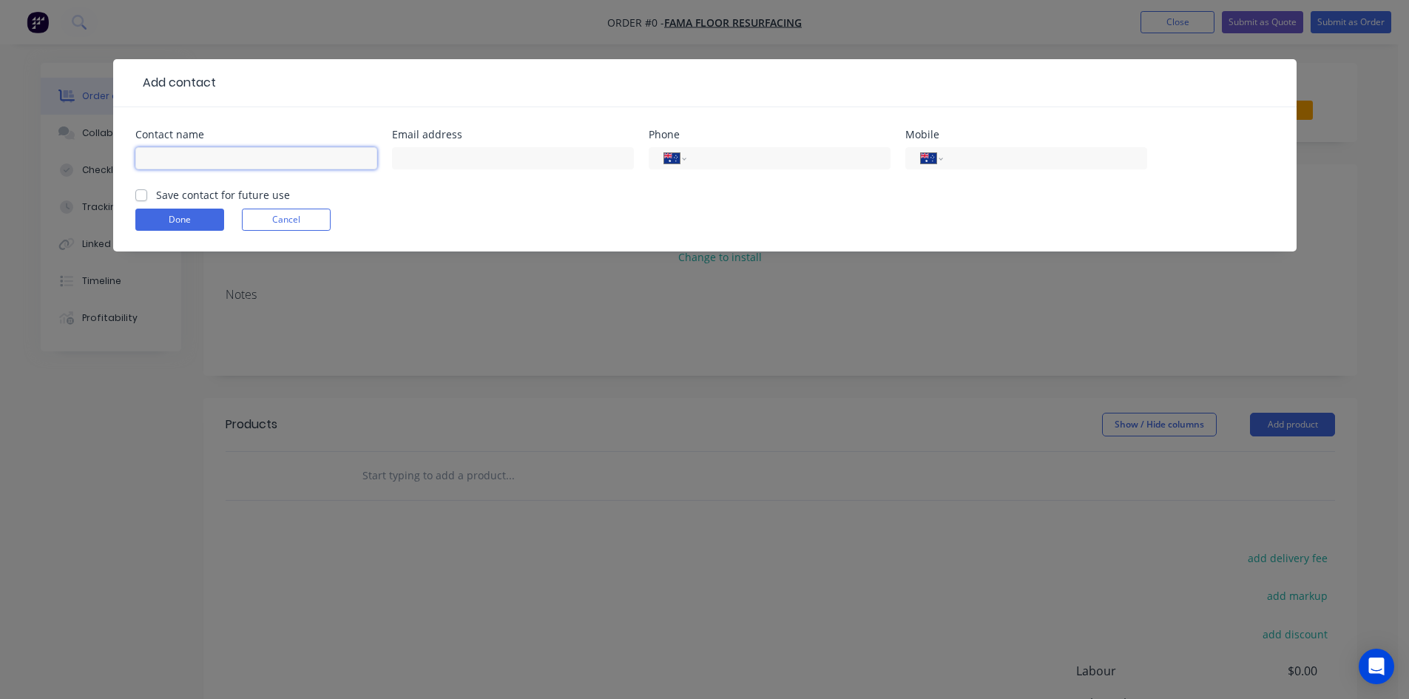
click at [281, 166] on input "text" at bounding box center [256, 158] width 242 height 22
click at [325, 150] on input "Fama" at bounding box center [256, 158] width 242 height 22
type input "[PERSON_NAME]"
click at [413, 143] on div at bounding box center [513, 165] width 242 height 44
click at [414, 152] on div at bounding box center [513, 165] width 242 height 44
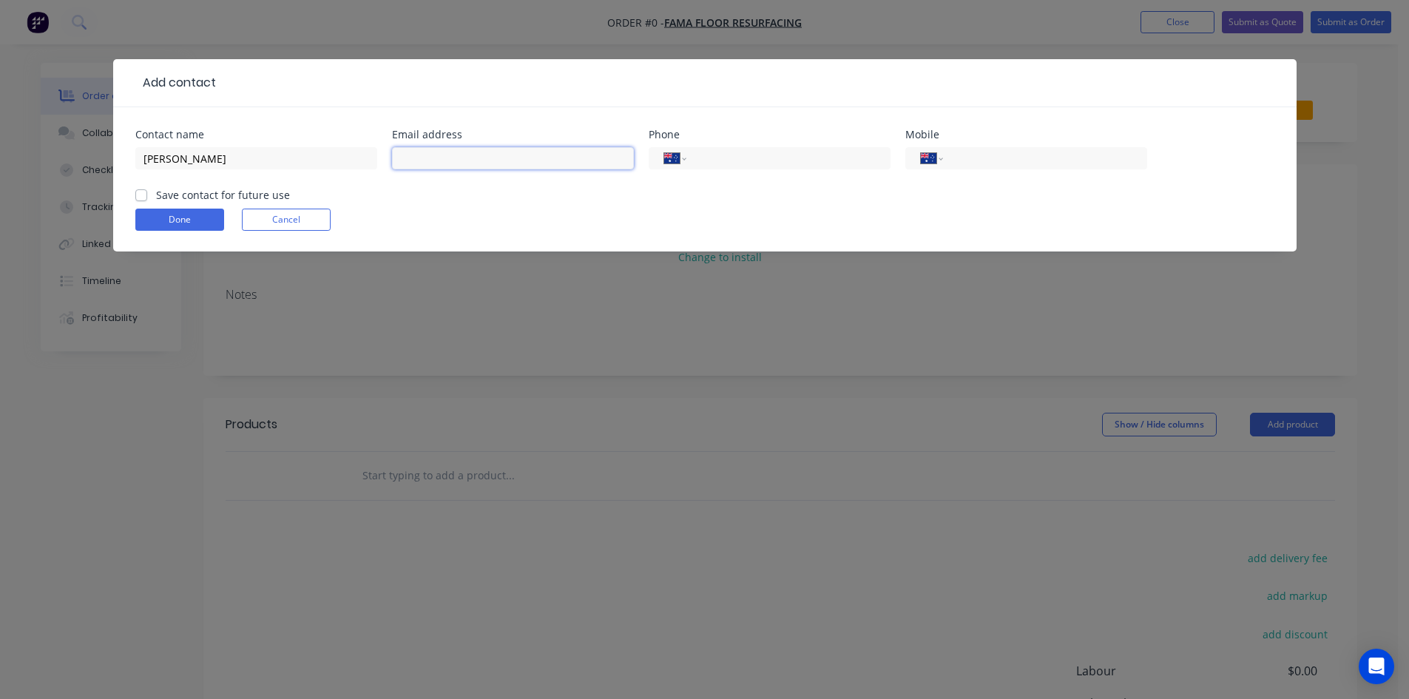
click at [414, 155] on input "text" at bounding box center [513, 158] width 242 height 22
paste input "[PERSON_NAME][EMAIL_ADDRESS][DOMAIN_NAME]"
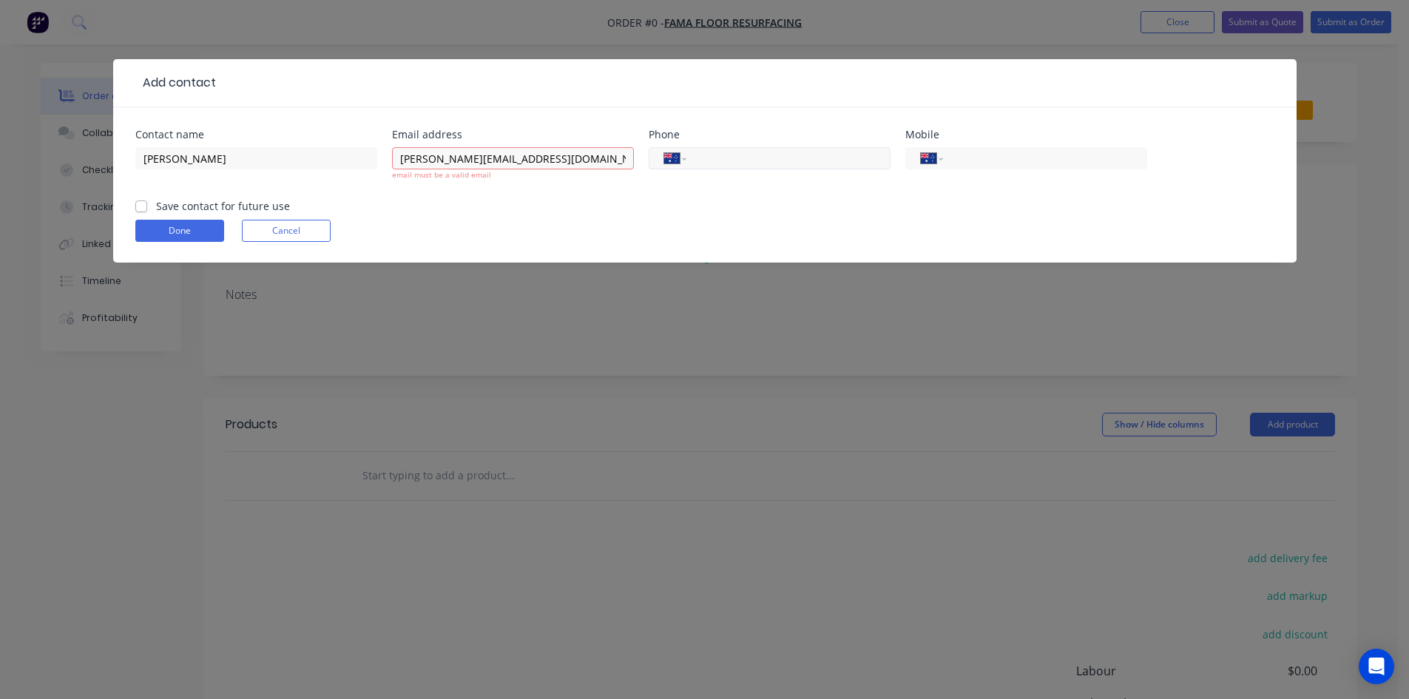
click at [728, 157] on input "tel" at bounding box center [784, 158] width 177 height 17
click at [549, 164] on input "[PERSON_NAME][EMAIL_ADDRESS][DOMAIN_NAME]" at bounding box center [513, 158] width 242 height 22
type input "[PERSON_NAME][EMAIL_ADDRESS][DOMAIN_NAME]"
click at [536, 210] on form "Contact name [PERSON_NAME] Email address [EMAIL_ADDRESS][DOMAIN_NAME] email mus…" at bounding box center [704, 195] width 1139 height 133
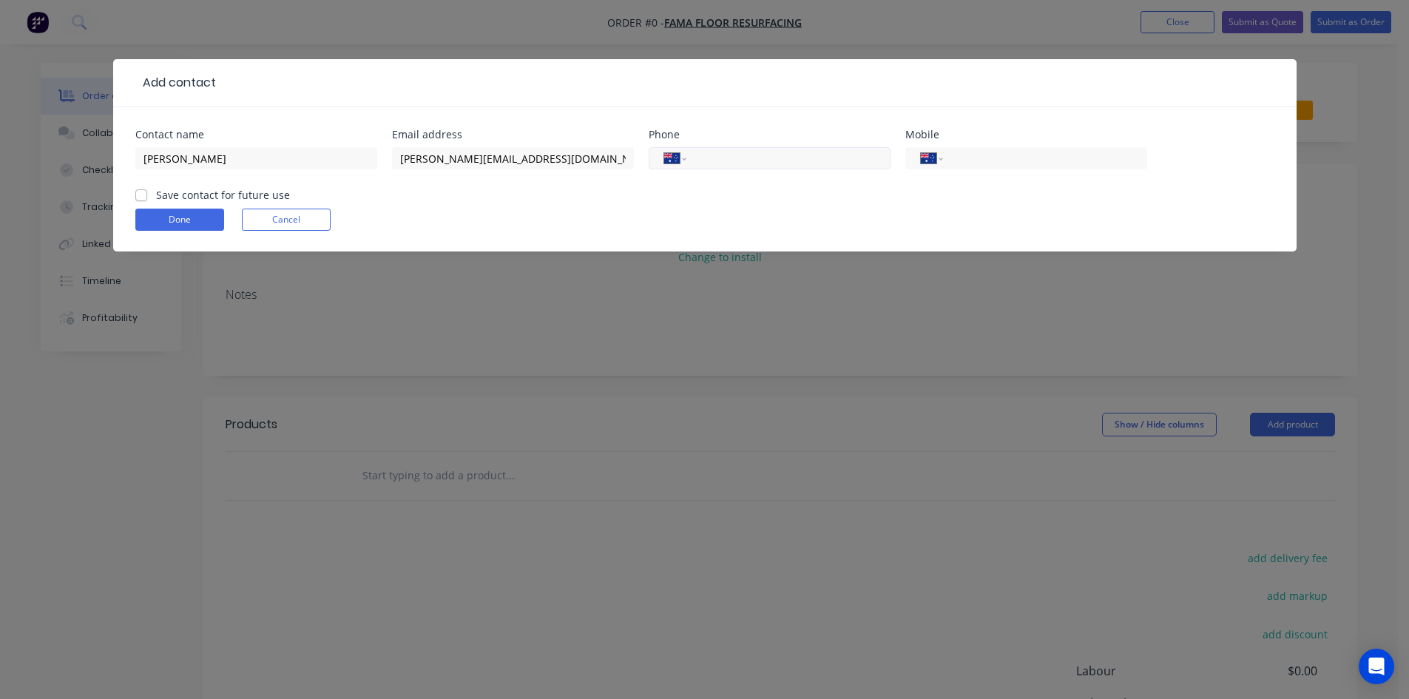
click at [743, 151] on input "tel" at bounding box center [784, 158] width 177 height 17
type input "0410 391 044"
drag, startPoint x: 787, startPoint y: 160, endPoint x: 688, endPoint y: 163, distance: 99.1
click at [602, 144] on div "Contact name [PERSON_NAME] Email address [EMAIL_ADDRESS][DOMAIN_NAME] Phone Int…" at bounding box center [704, 158] width 1139 height 58
click at [998, 162] on input "tel" at bounding box center [1041, 158] width 177 height 17
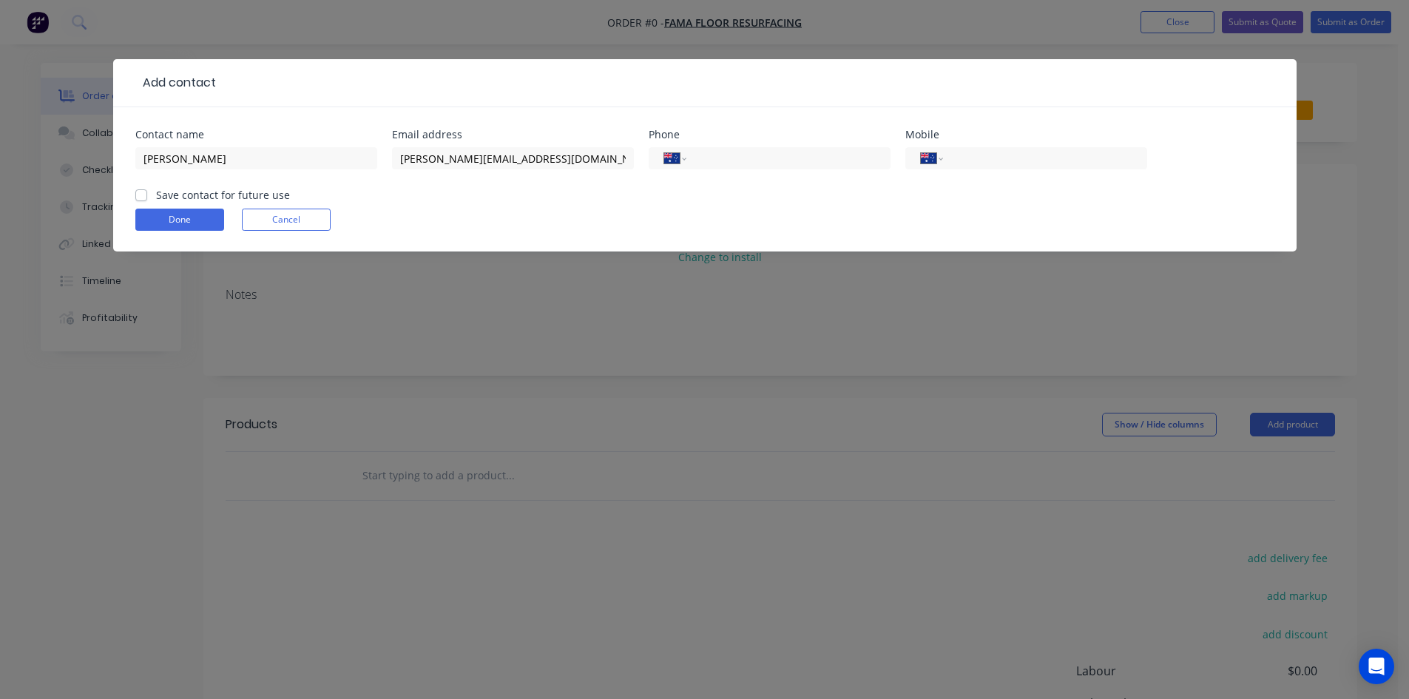
paste input "0410 391 044"
type input "0410 391 044"
click at [912, 217] on div "Done Cancel" at bounding box center [704, 220] width 1139 height 22
click at [160, 217] on button "Done" at bounding box center [179, 220] width 89 height 22
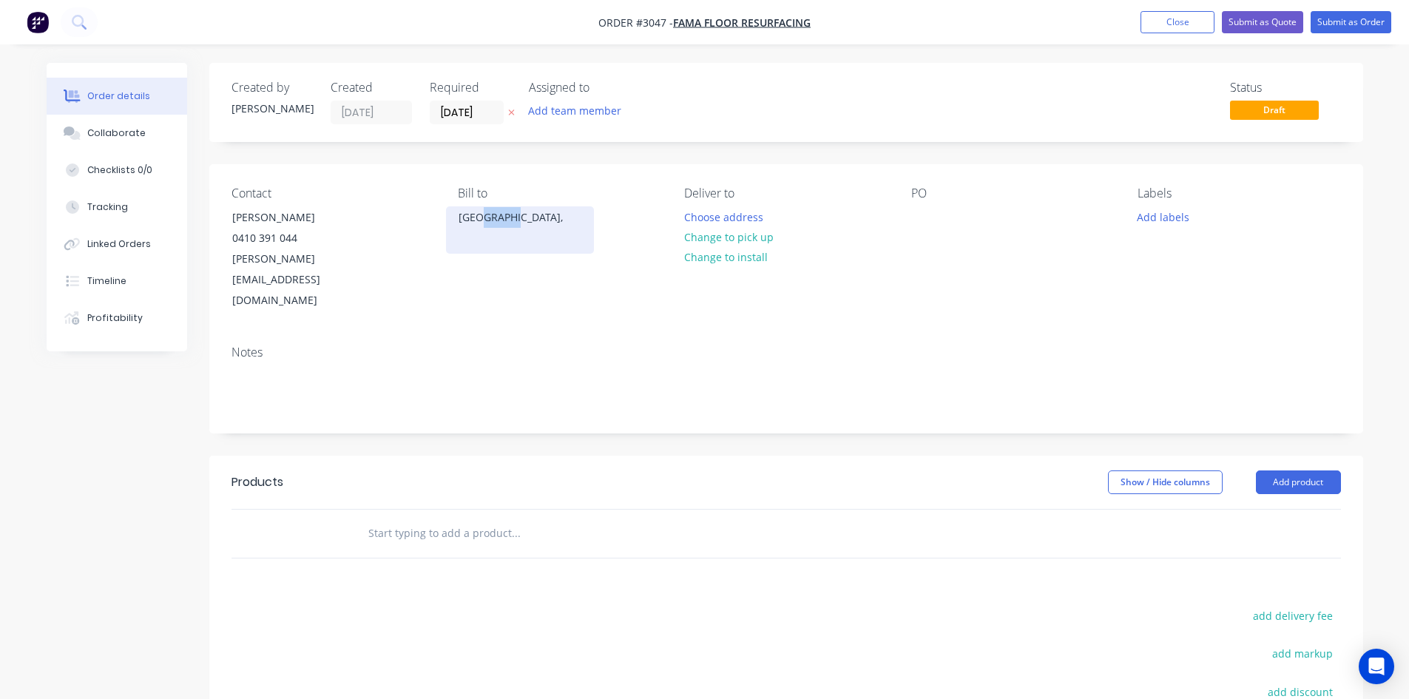
drag, startPoint x: 545, startPoint y: 237, endPoint x: 479, endPoint y: 225, distance: 67.0
click at [479, 225] on div "[GEOGRAPHIC_DATA]," at bounding box center [520, 229] width 148 height 47
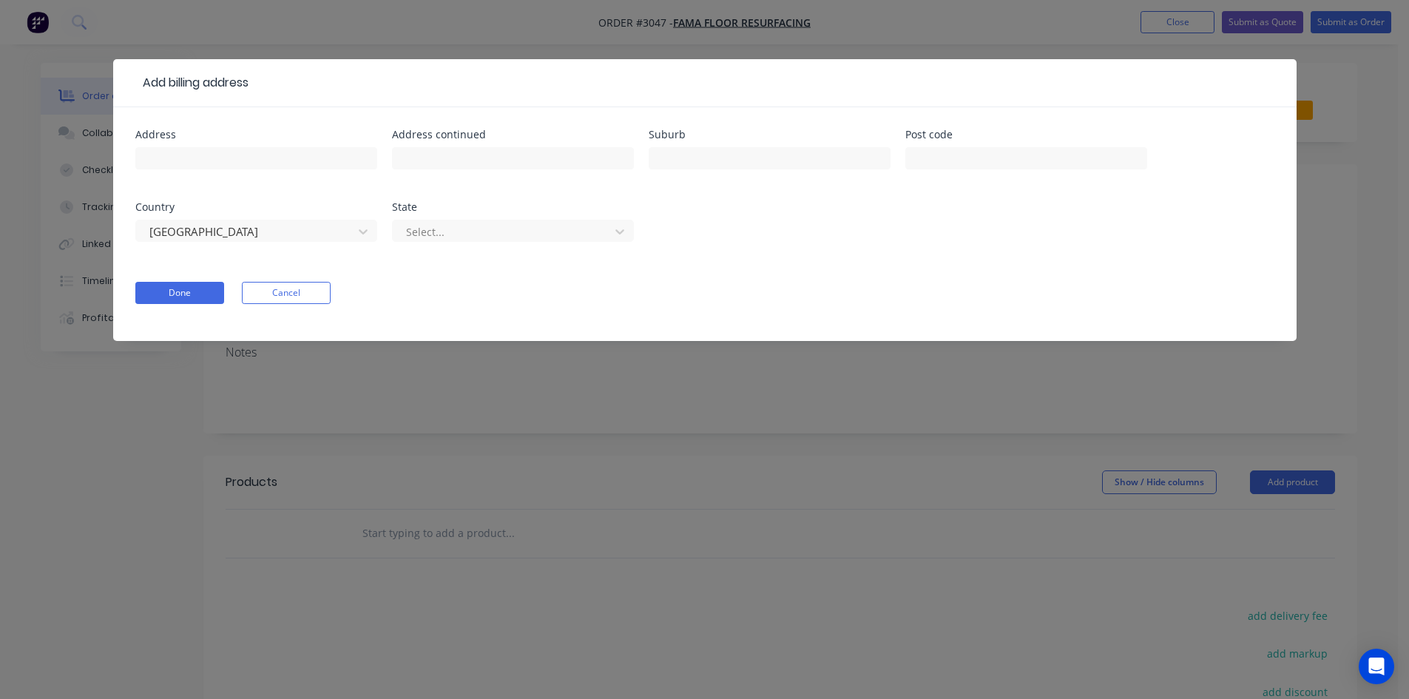
click at [867, 7] on div "Add billing address Address Address continued Suburb Post code Country [GEOGRAP…" at bounding box center [704, 349] width 1409 height 699
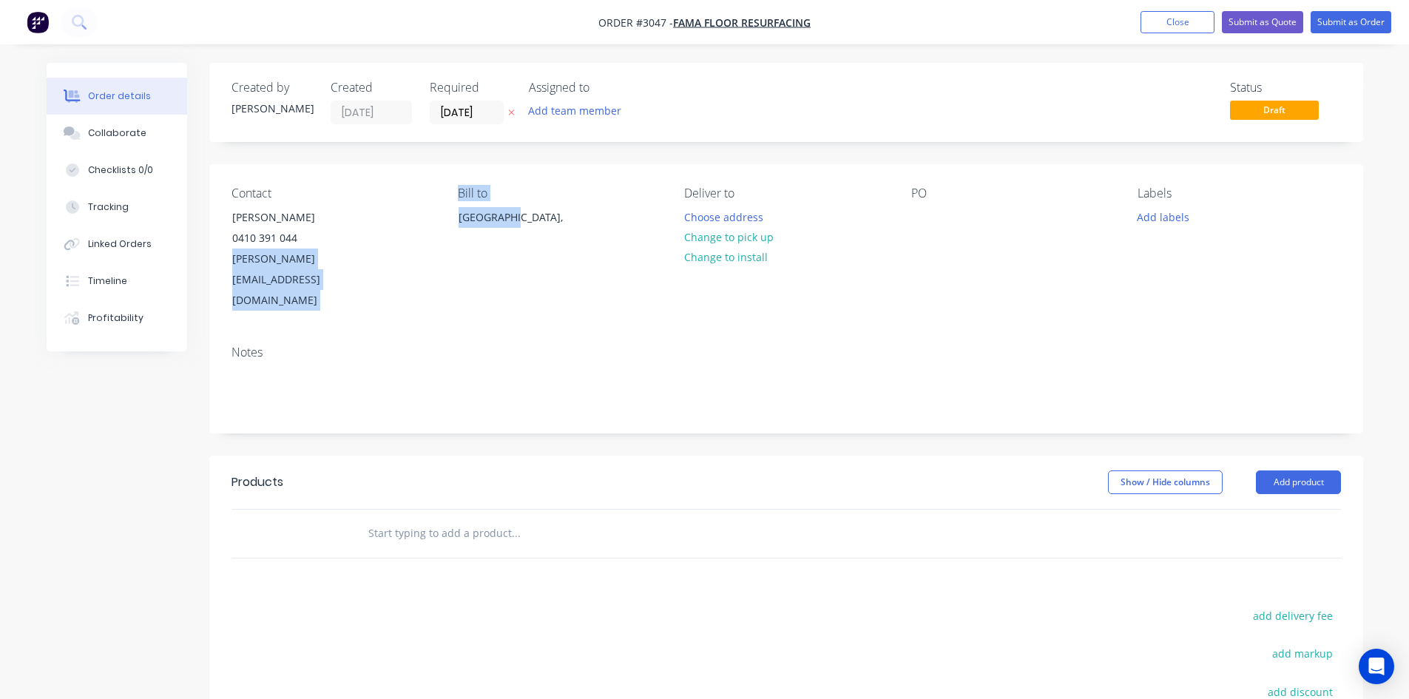
drag, startPoint x: 562, startPoint y: 245, endPoint x: 387, endPoint y: 231, distance: 175.9
click at [387, 231] on div "Contact [PERSON_NAME] [PHONE_NUMBER] [EMAIL_ADDRESS][DOMAIN_NAME] Bill to [GEOG…" at bounding box center [785, 248] width 1153 height 169
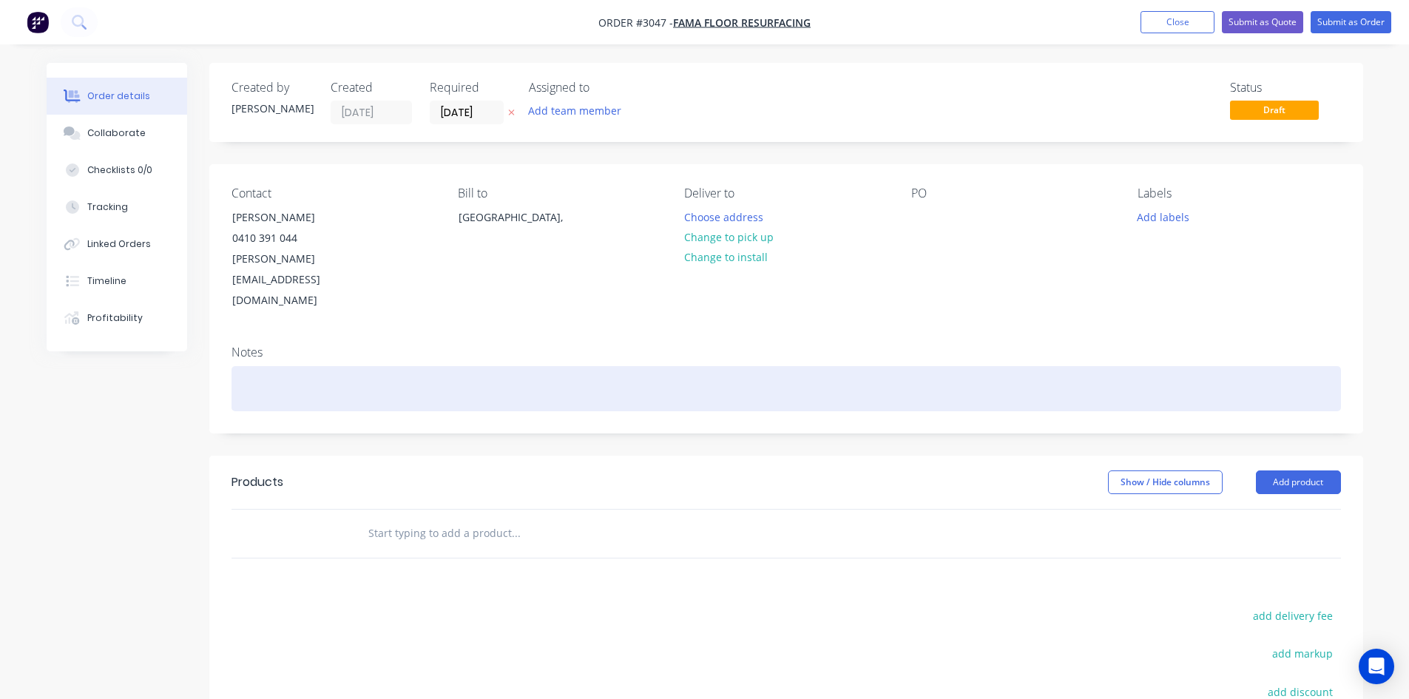
click at [556, 366] on div at bounding box center [785, 388] width 1109 height 45
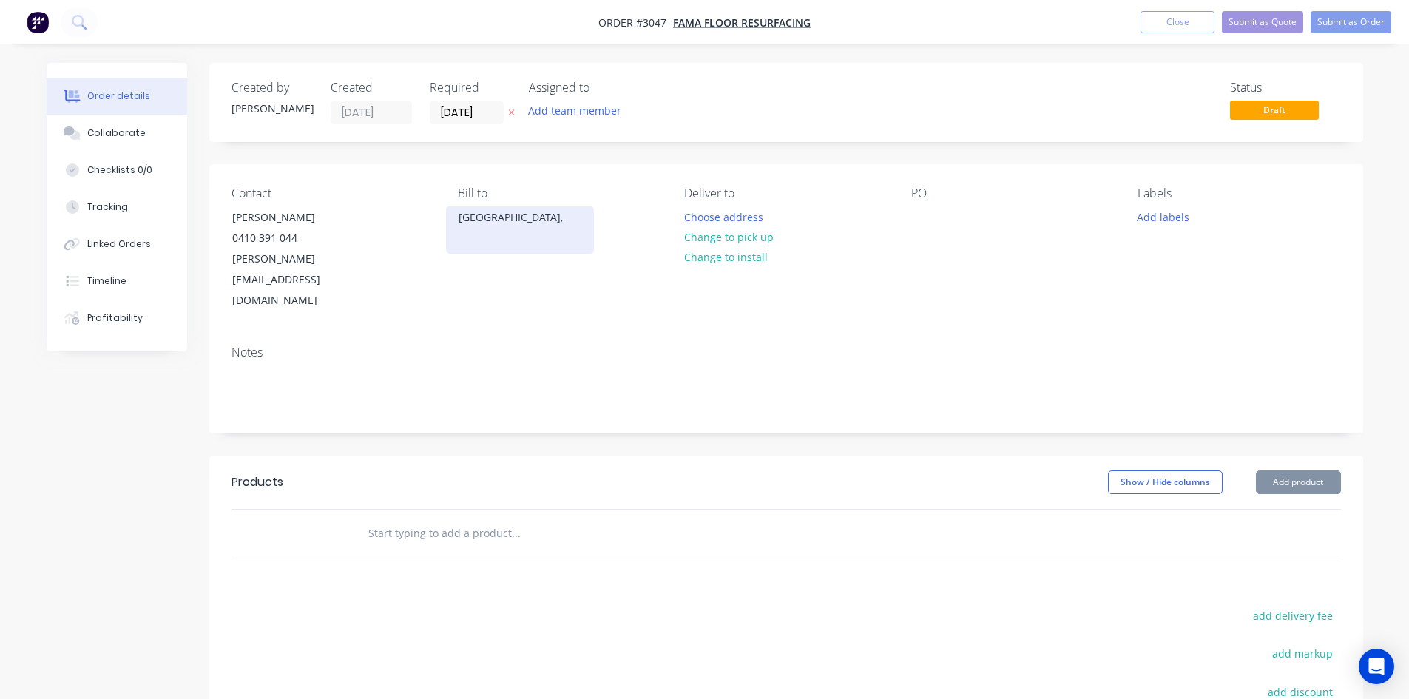
click at [538, 226] on div "[GEOGRAPHIC_DATA]," at bounding box center [519, 217] width 123 height 21
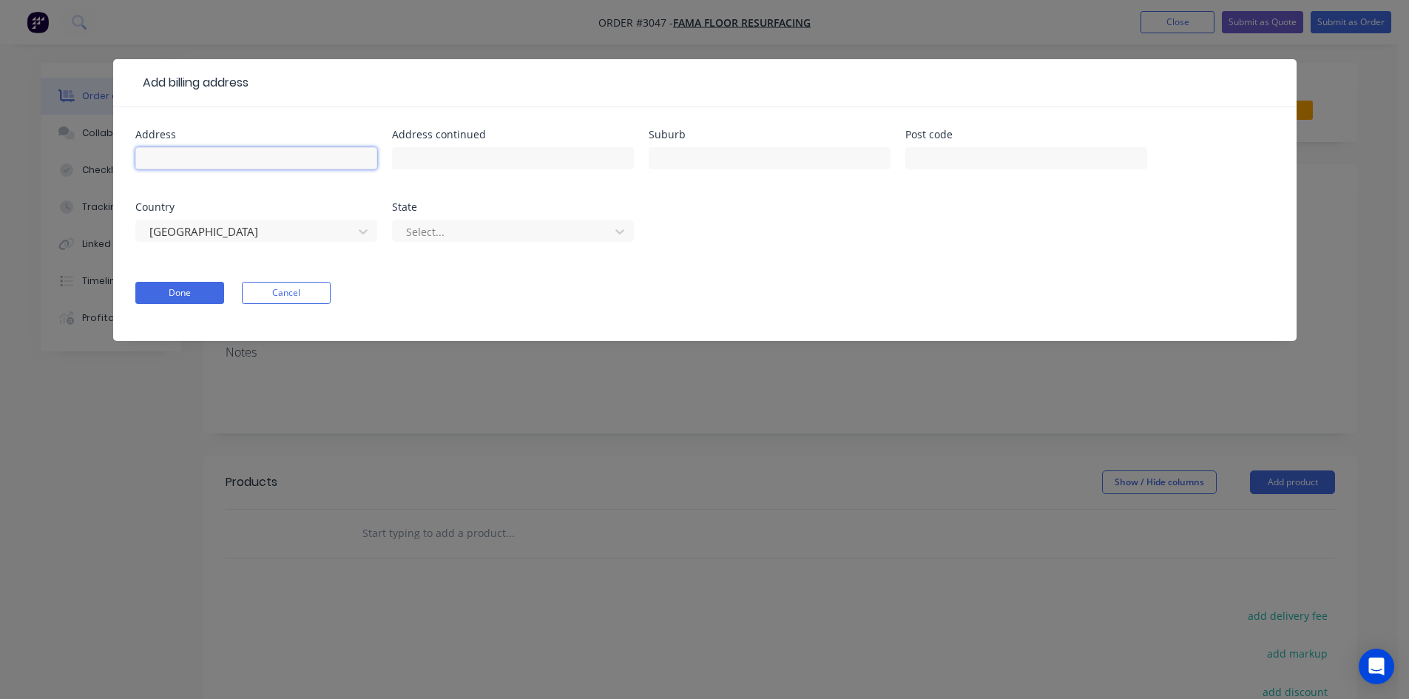
click at [294, 149] on input "text" at bounding box center [256, 158] width 242 height 22
type input "Mobile business"
click button "Done" at bounding box center [179, 293] width 89 height 22
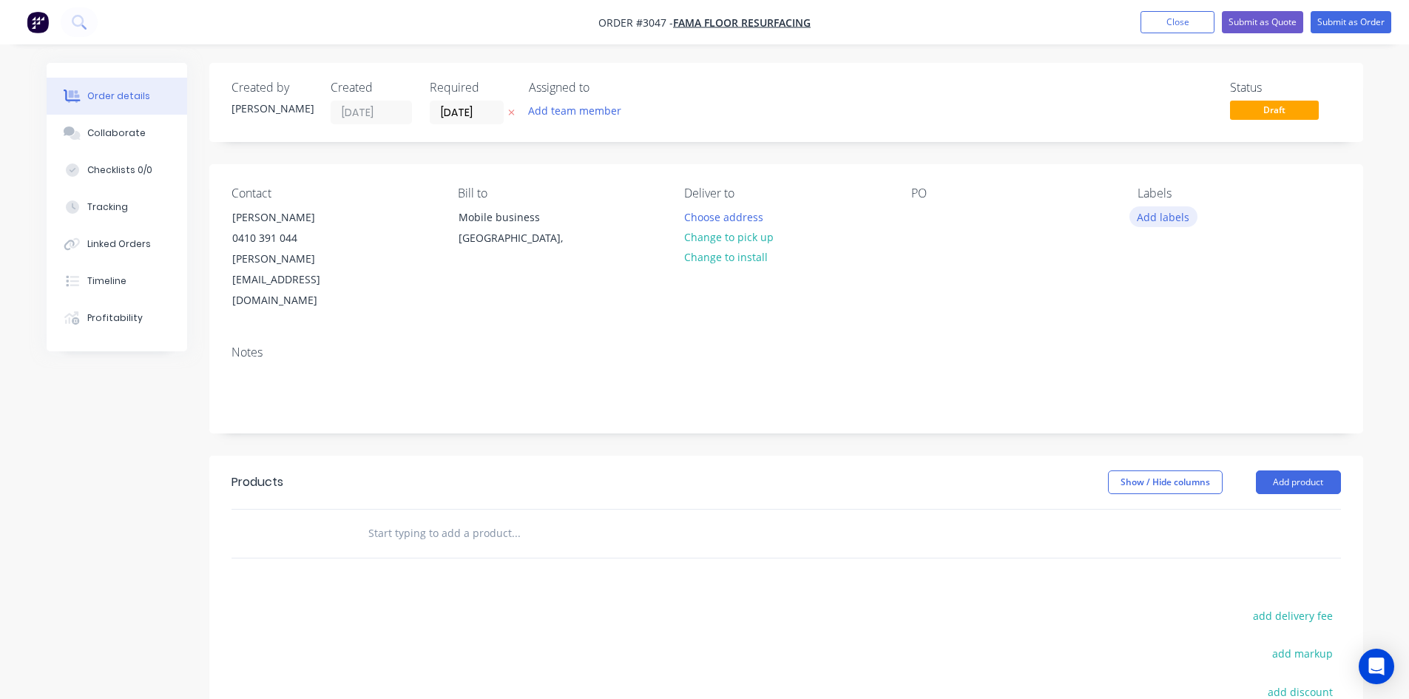
click at [1148, 220] on button "Add labels" at bounding box center [1163, 216] width 68 height 20
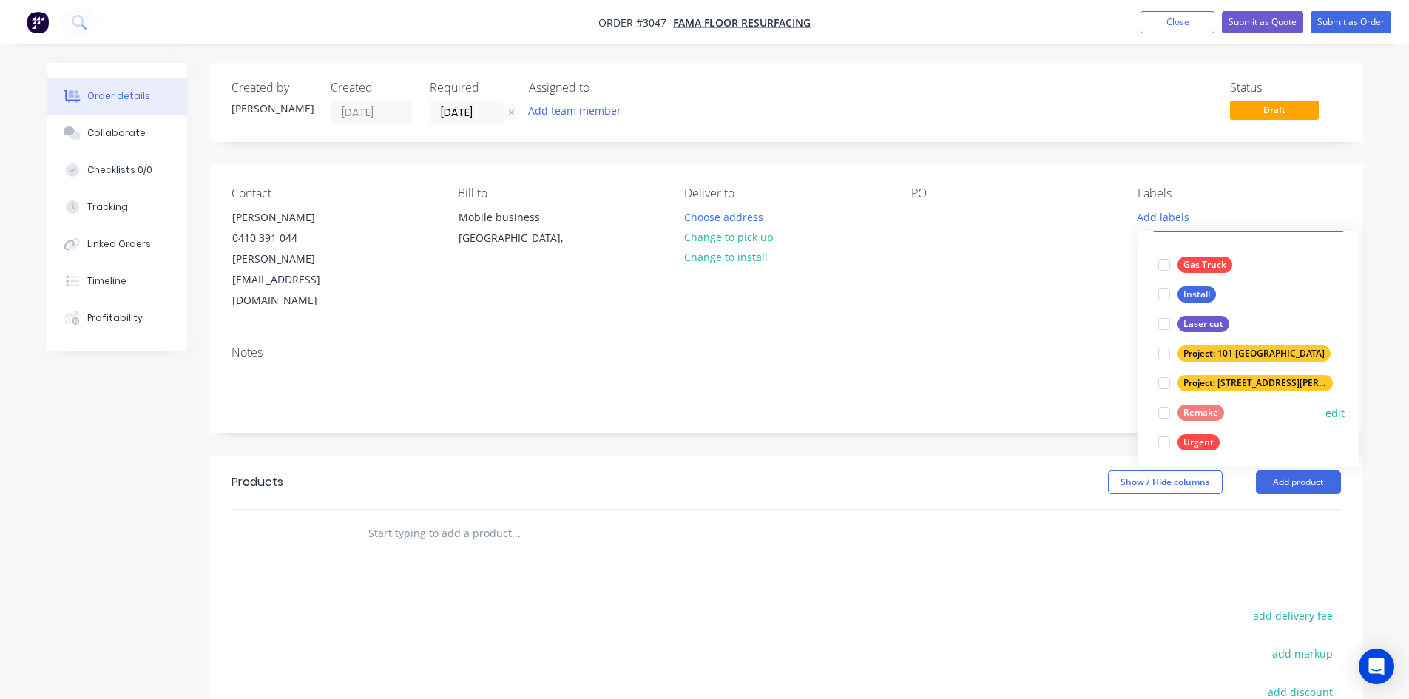
scroll to position [89, 0]
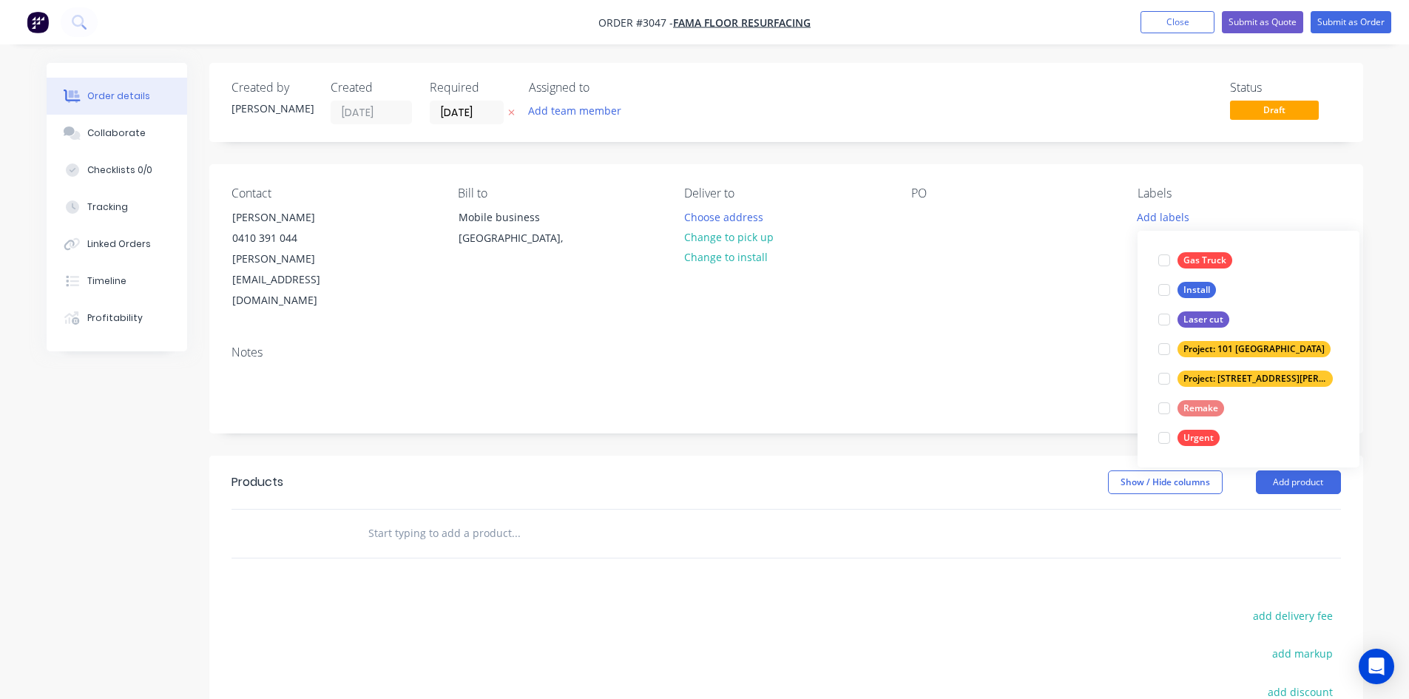
click at [1054, 269] on div "PO" at bounding box center [1012, 248] width 203 height 125
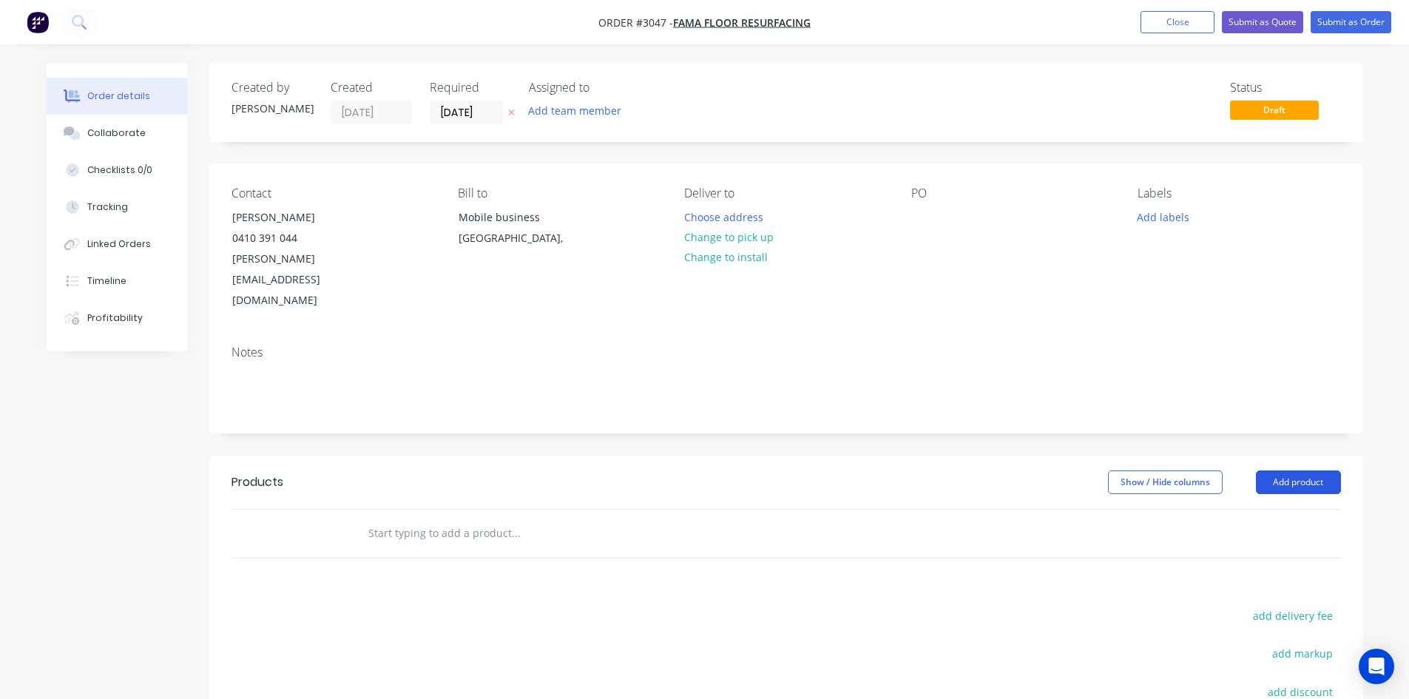
click at [1288, 470] on button "Add product" at bounding box center [1297, 482] width 85 height 24
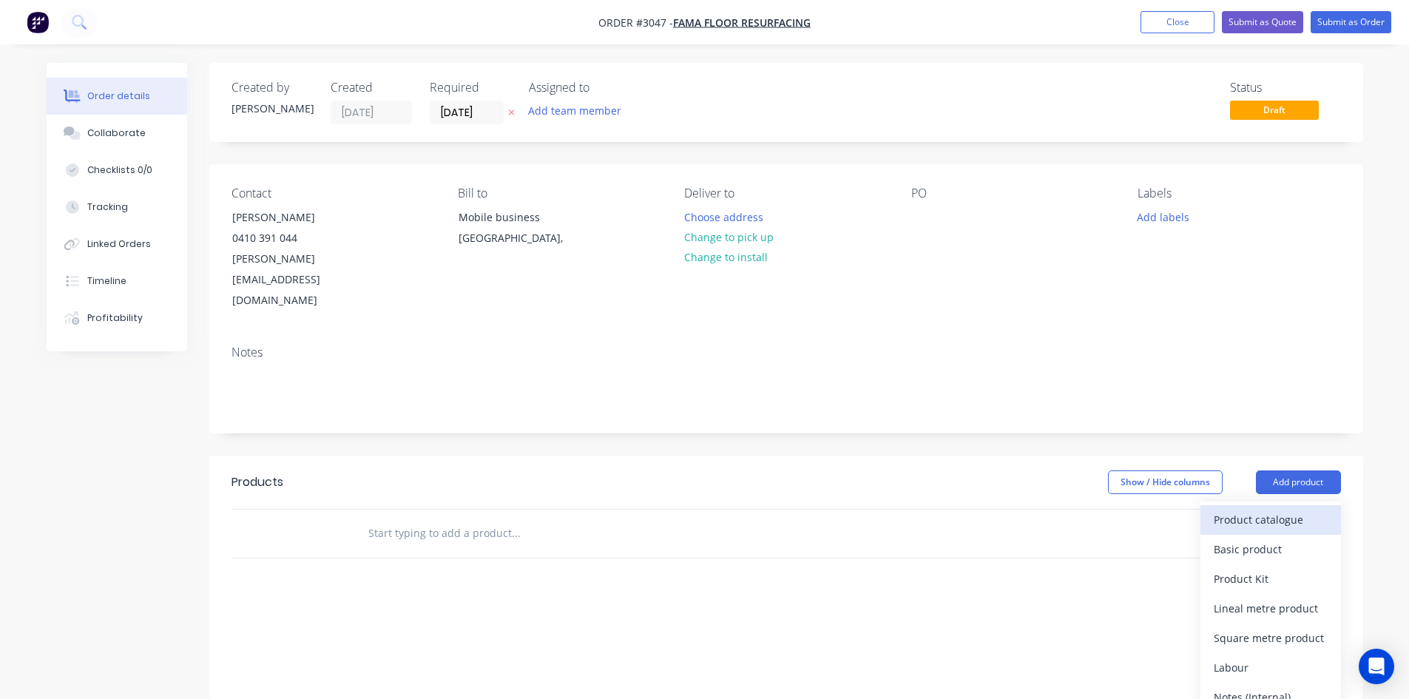
click at [1272, 509] on div "Product catalogue" at bounding box center [1270, 519] width 114 height 21
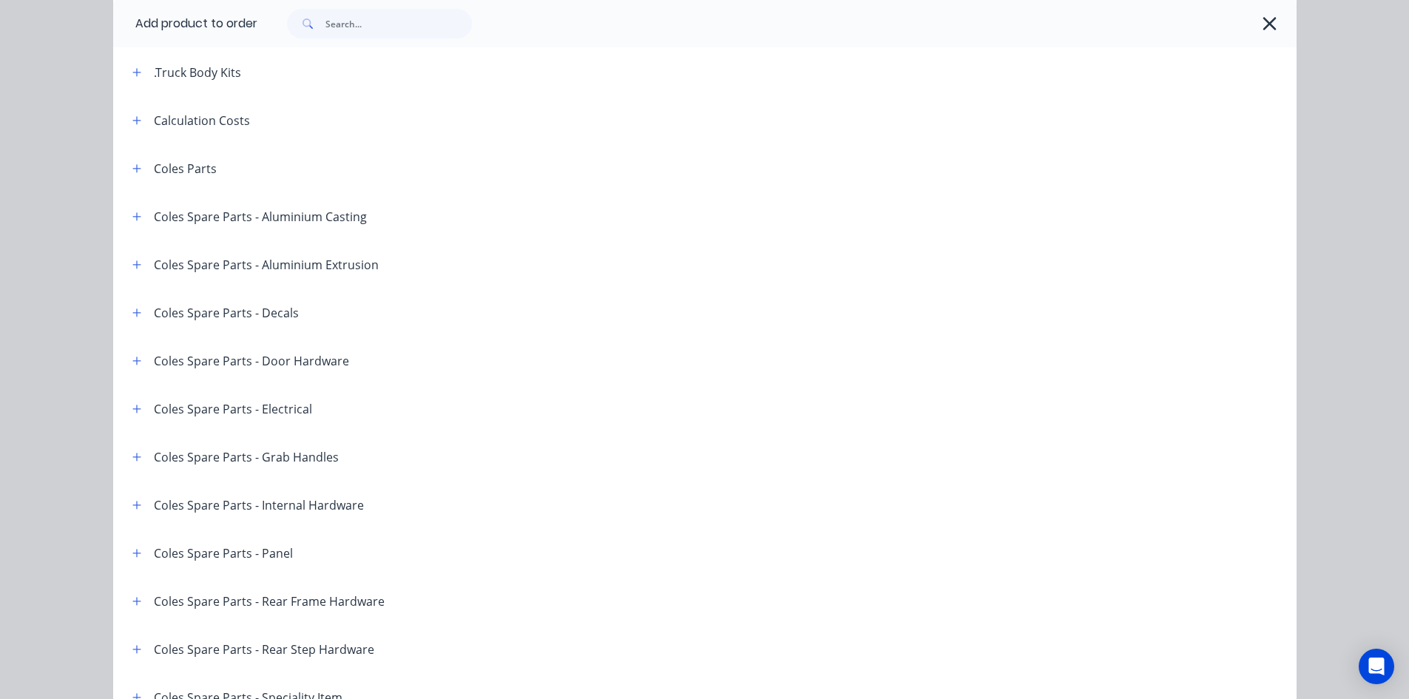
scroll to position [75, 0]
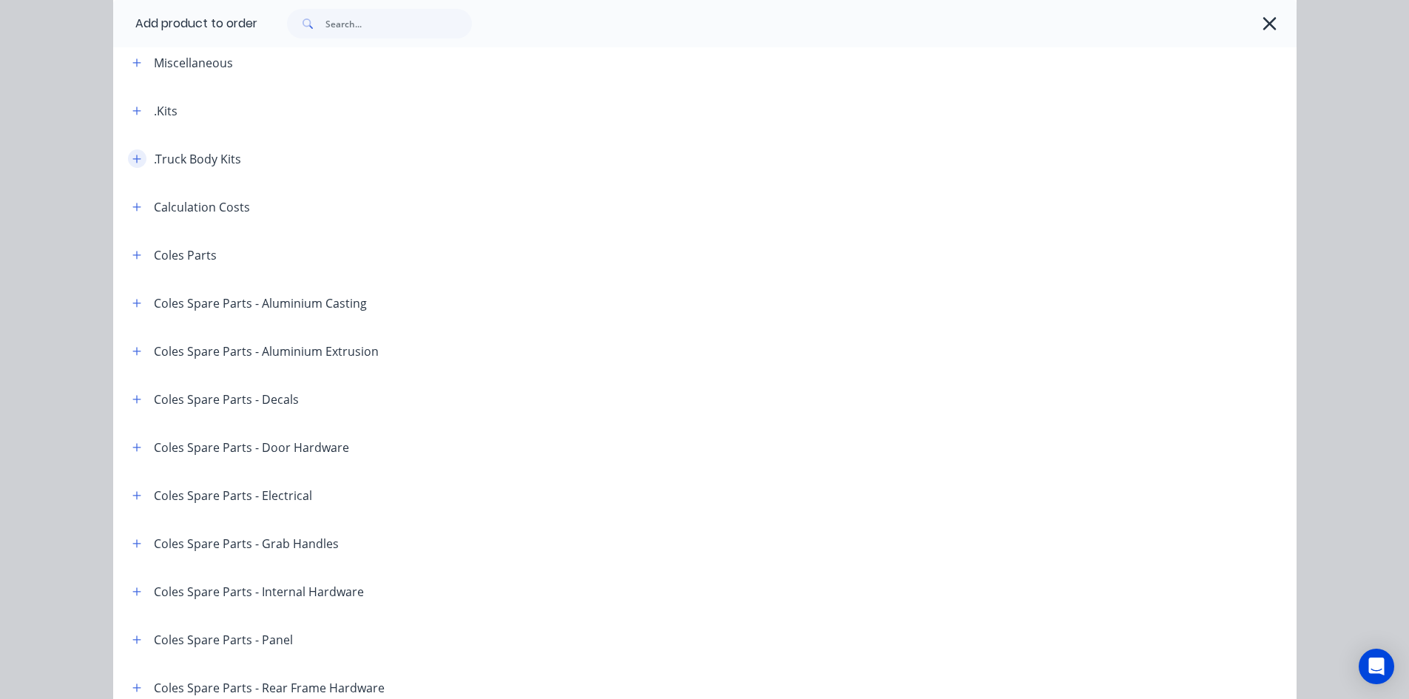
click at [132, 158] on icon "button" at bounding box center [136, 159] width 9 height 10
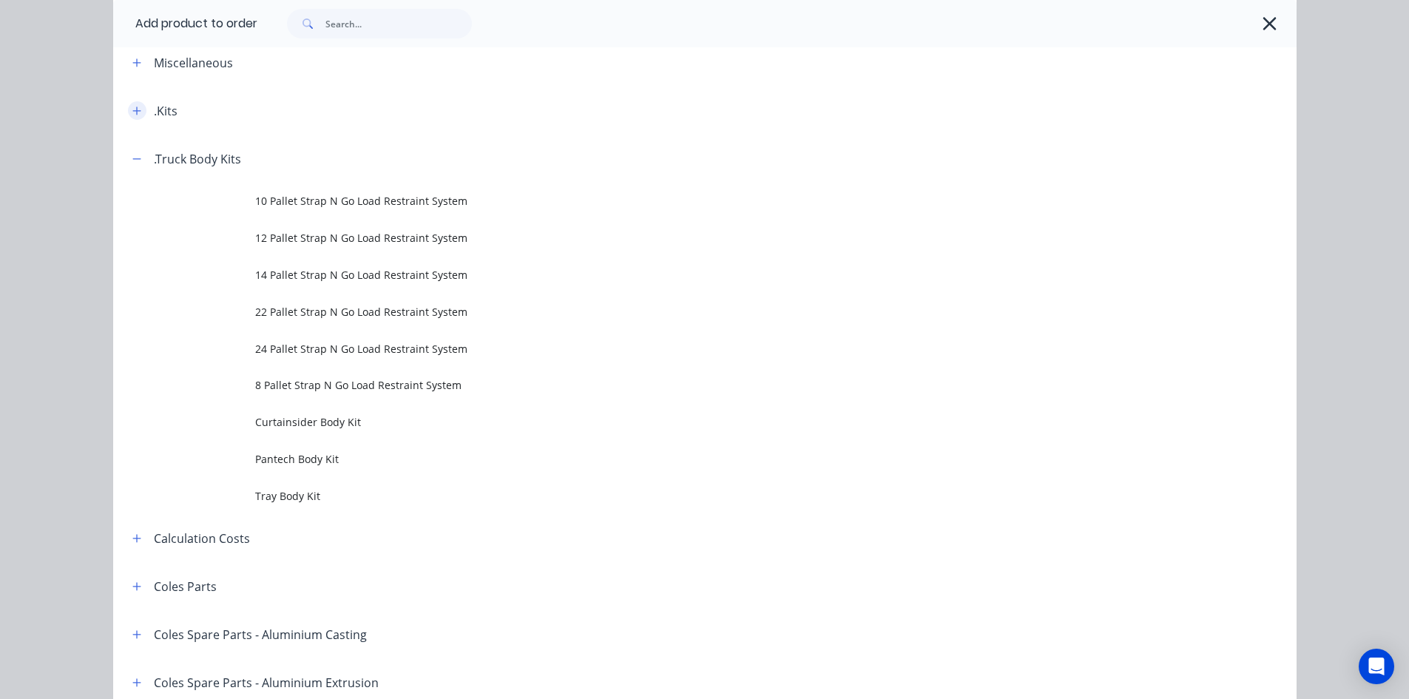
click at [129, 117] on button "button" at bounding box center [137, 110] width 18 height 18
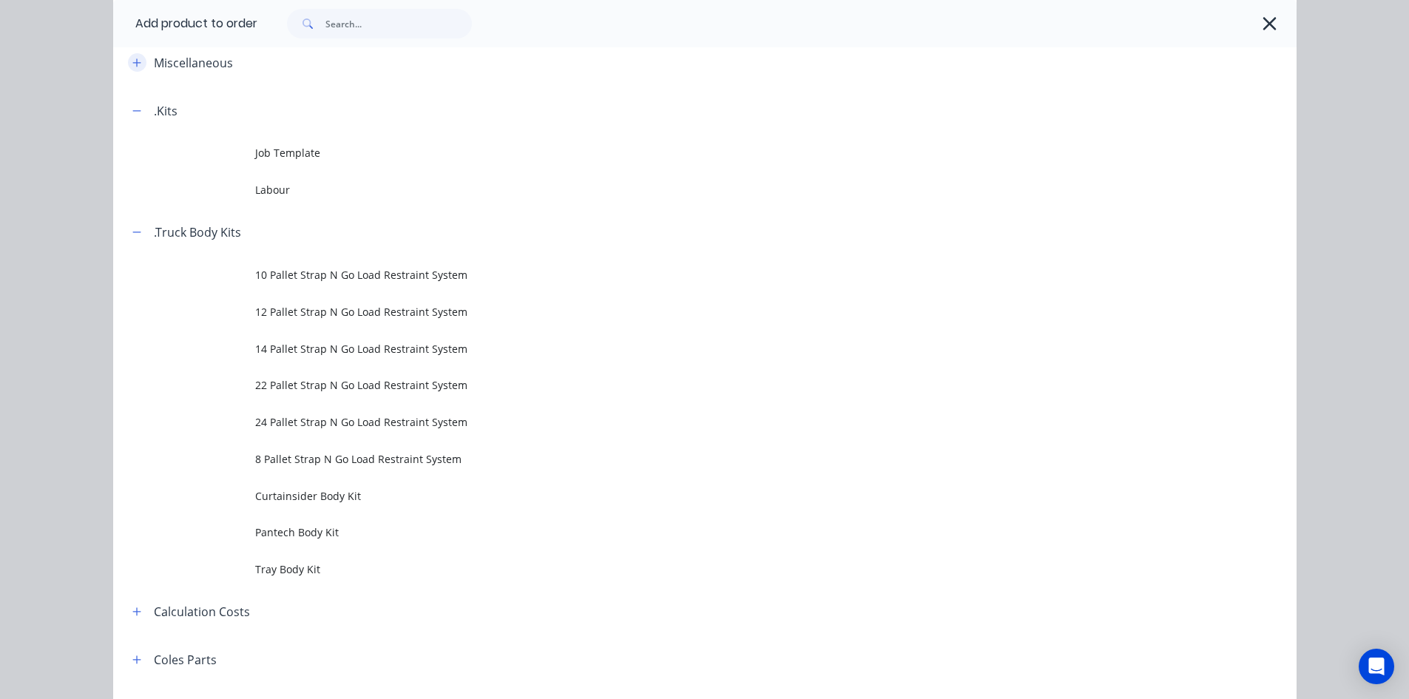
click at [135, 63] on icon "button" at bounding box center [136, 63] width 9 height 10
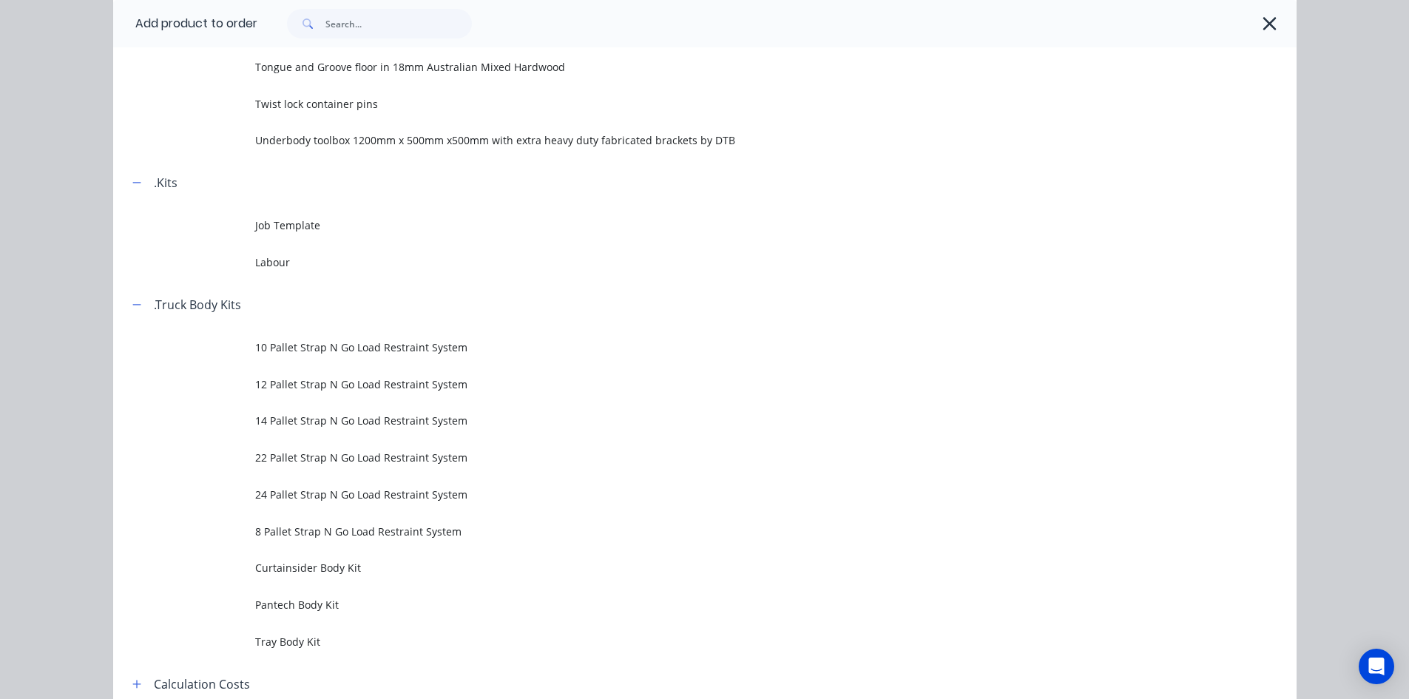
scroll to position [667, 0]
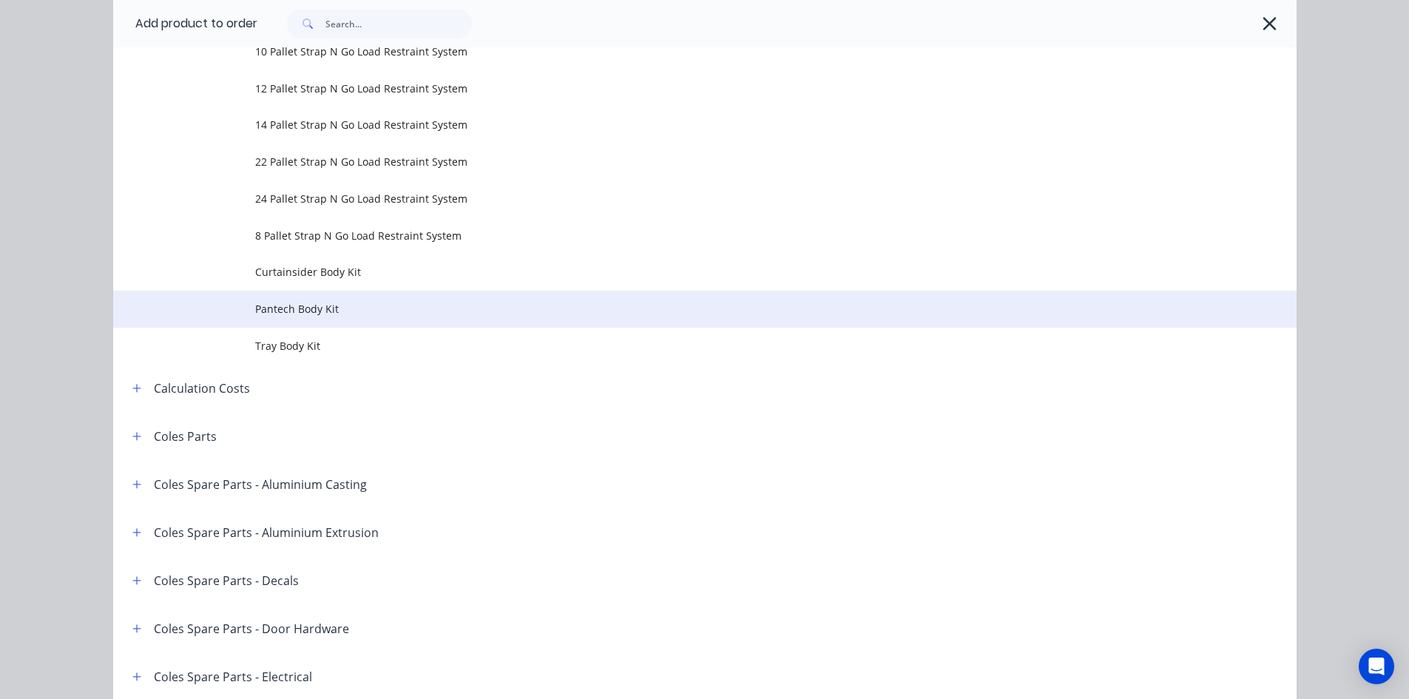
click at [346, 316] on span "Pantech Body Kit" at bounding box center [671, 309] width 833 height 16
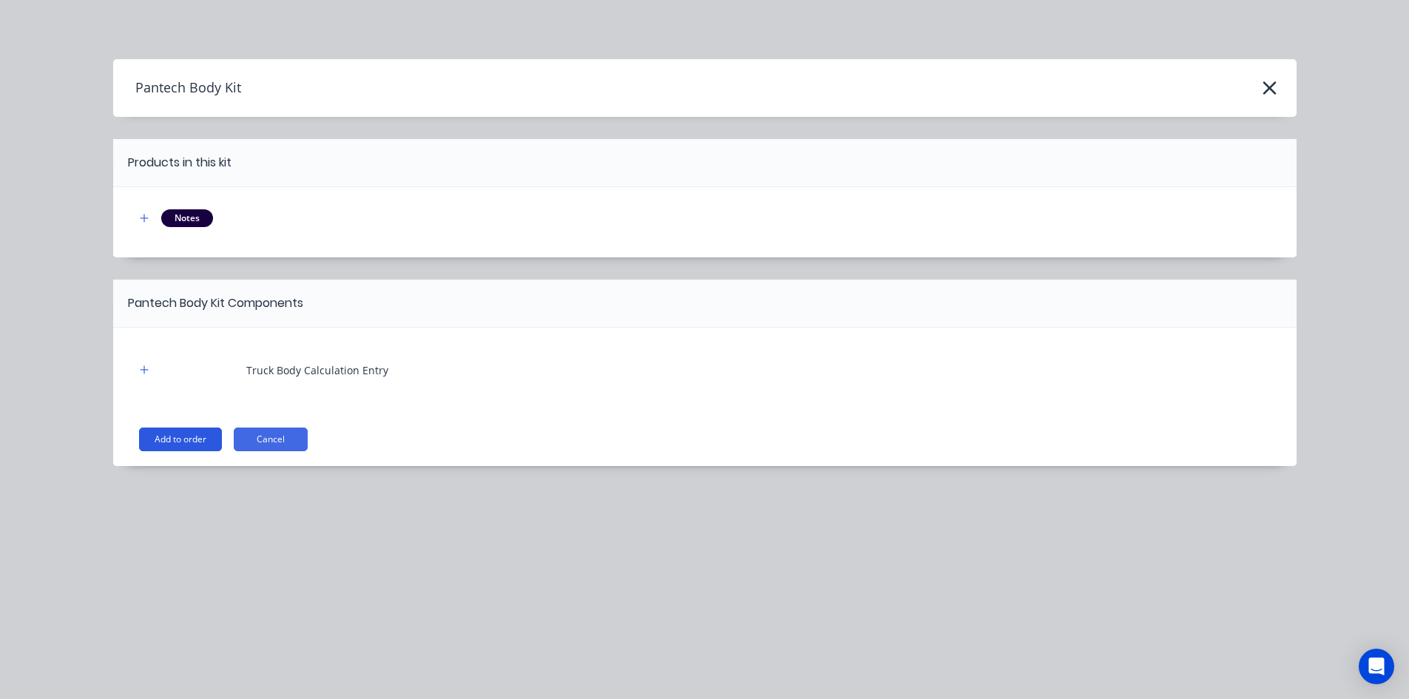
click at [209, 443] on button "Add to order" at bounding box center [180, 439] width 83 height 24
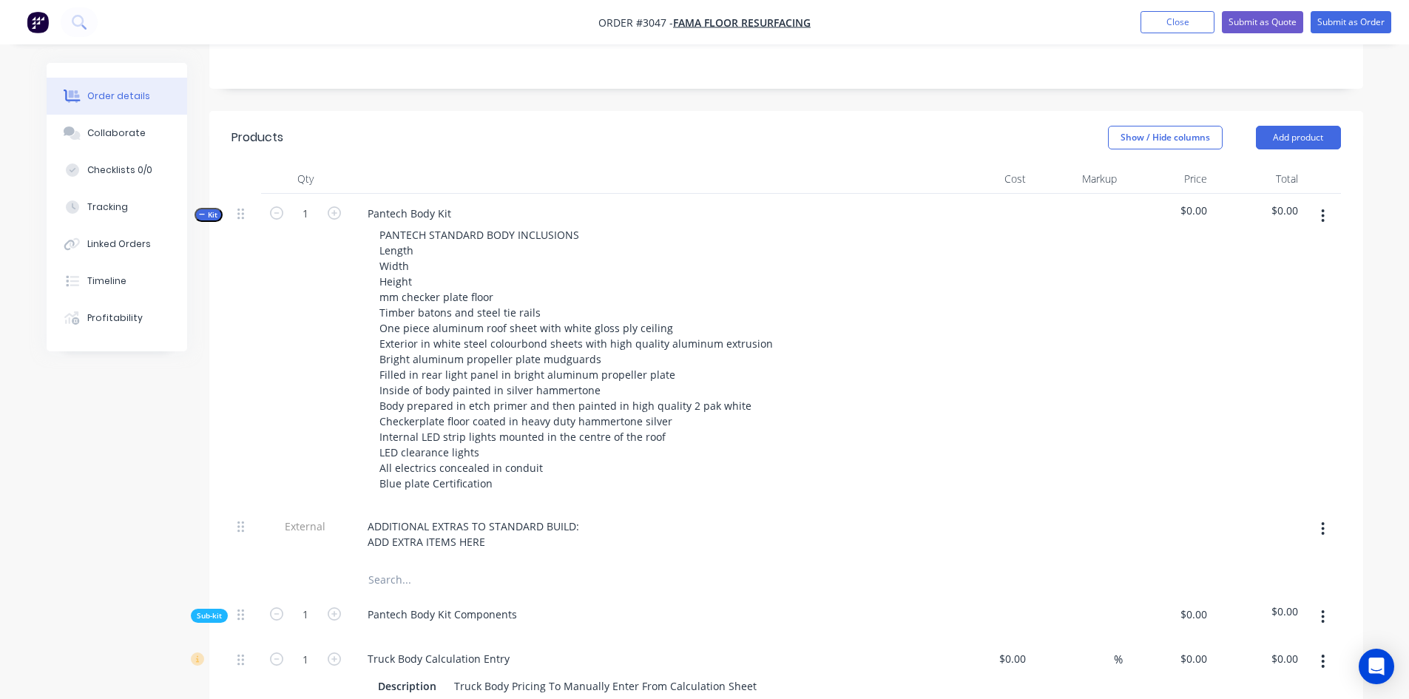
scroll to position [370, 0]
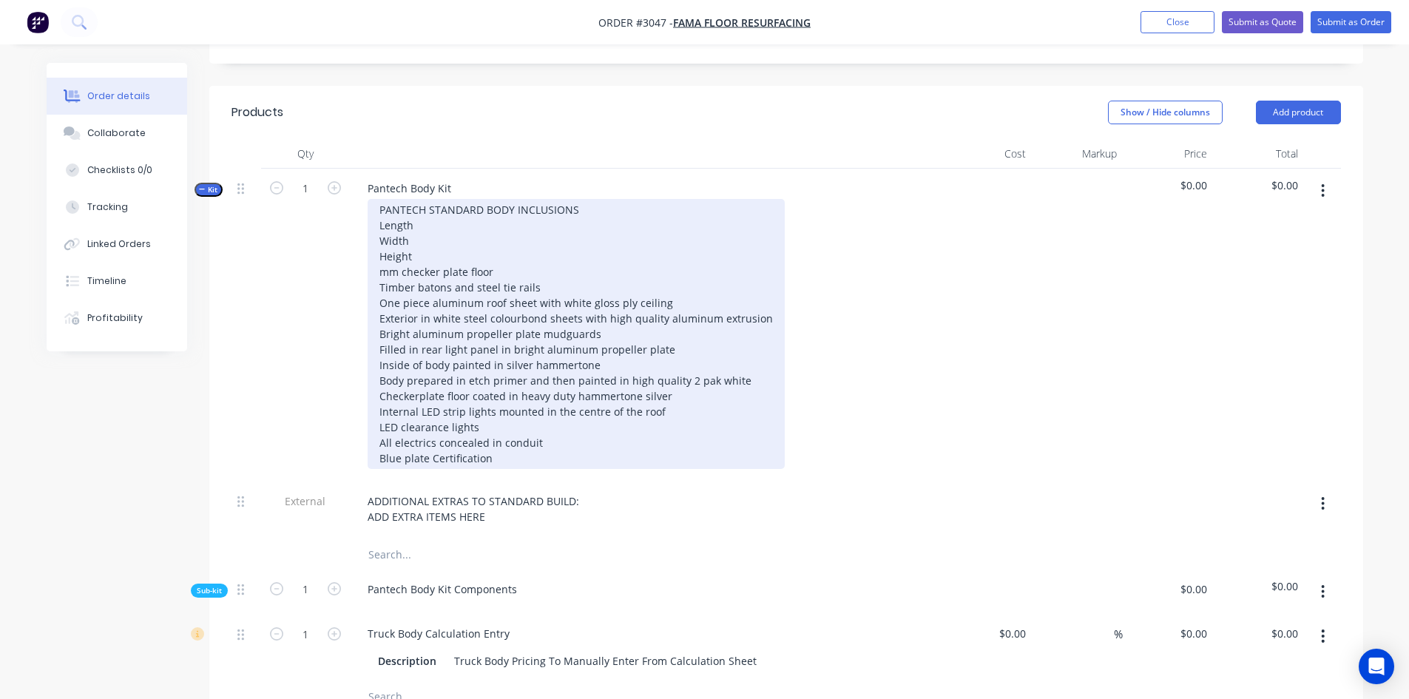
click at [382, 199] on div "PANTECH STANDARD BODY INCLUSIONS Length Width Height mm checker plate floor Tim…" at bounding box center [575, 334] width 417 height 270
